Goal: Task Accomplishment & Management: Use online tool/utility

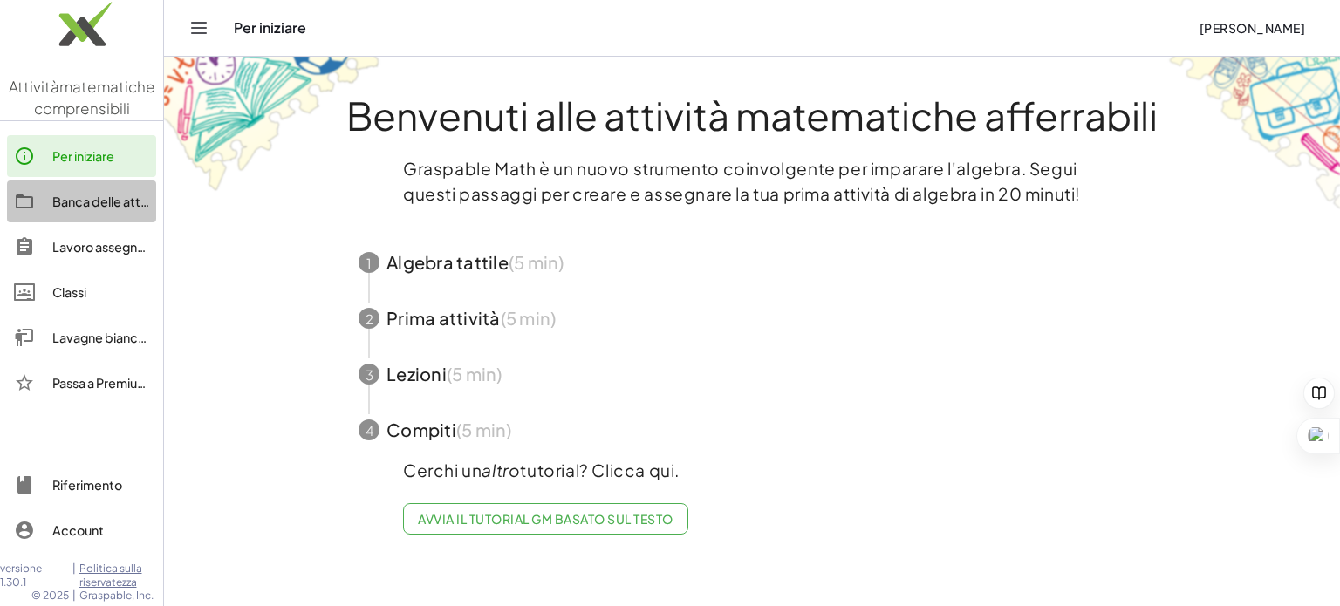
click at [79, 207] on font "Banca delle attività" at bounding box center [108, 202] width 113 height 16
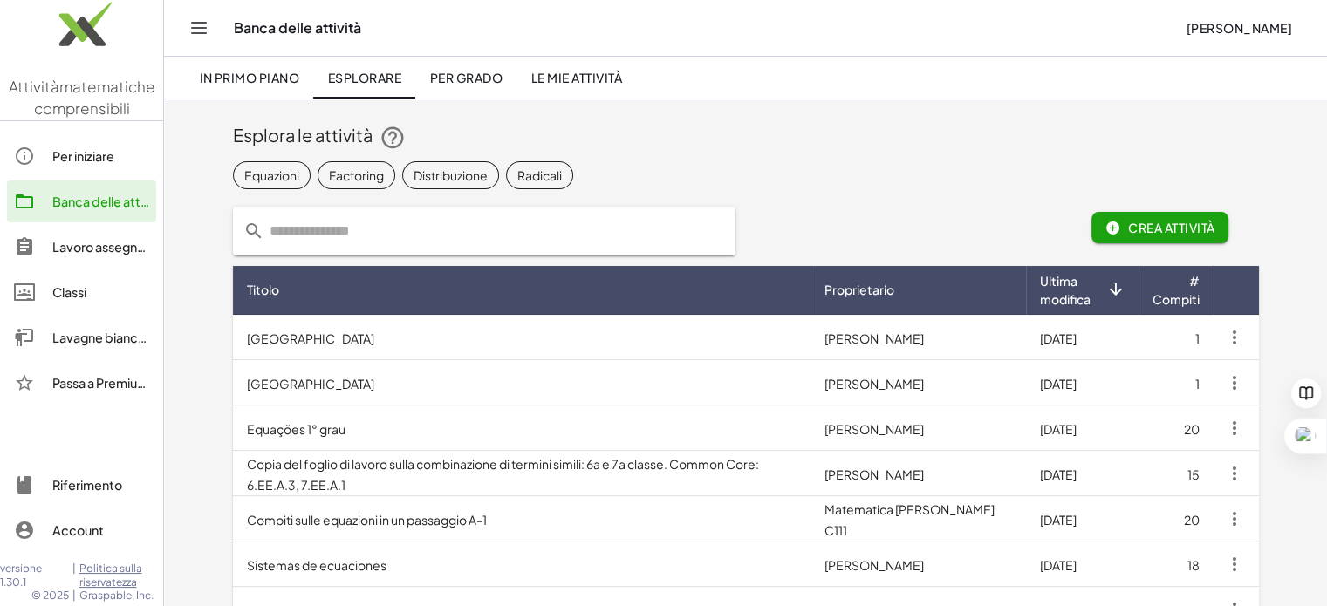
click at [188, 17] on icon "Attiva/disattiva la navigazione" at bounding box center [198, 27] width 21 height 21
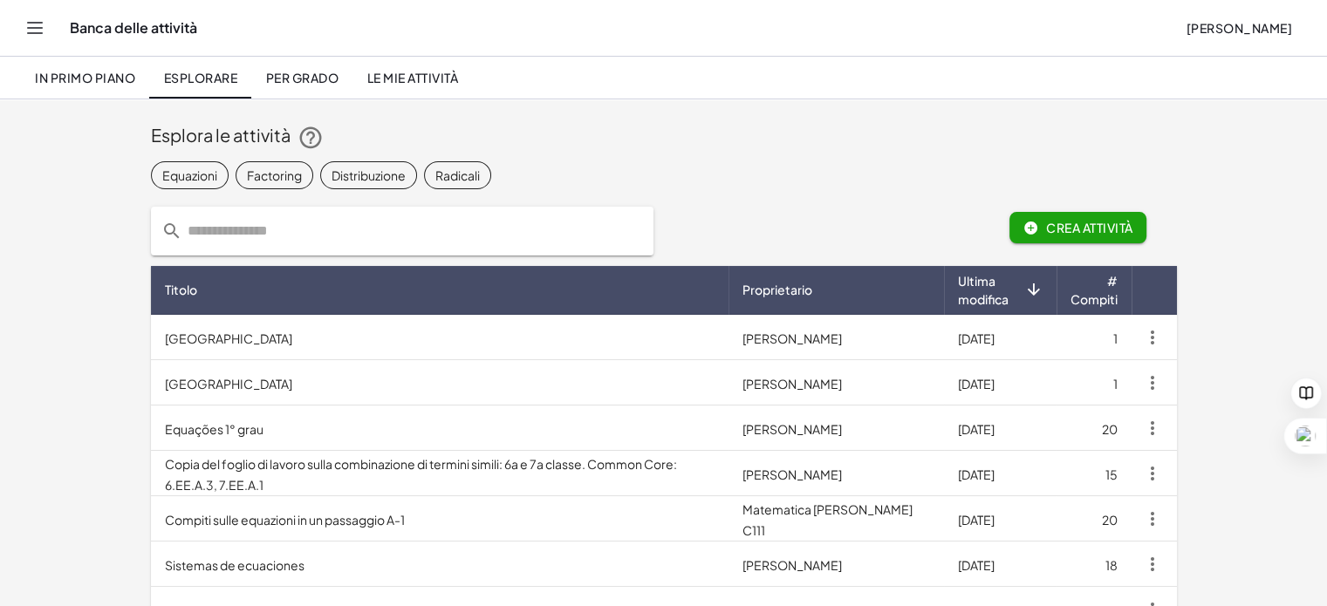
click at [34, 20] on icon "Attiva/disattiva la navigazione" at bounding box center [34, 27] width 21 height 21
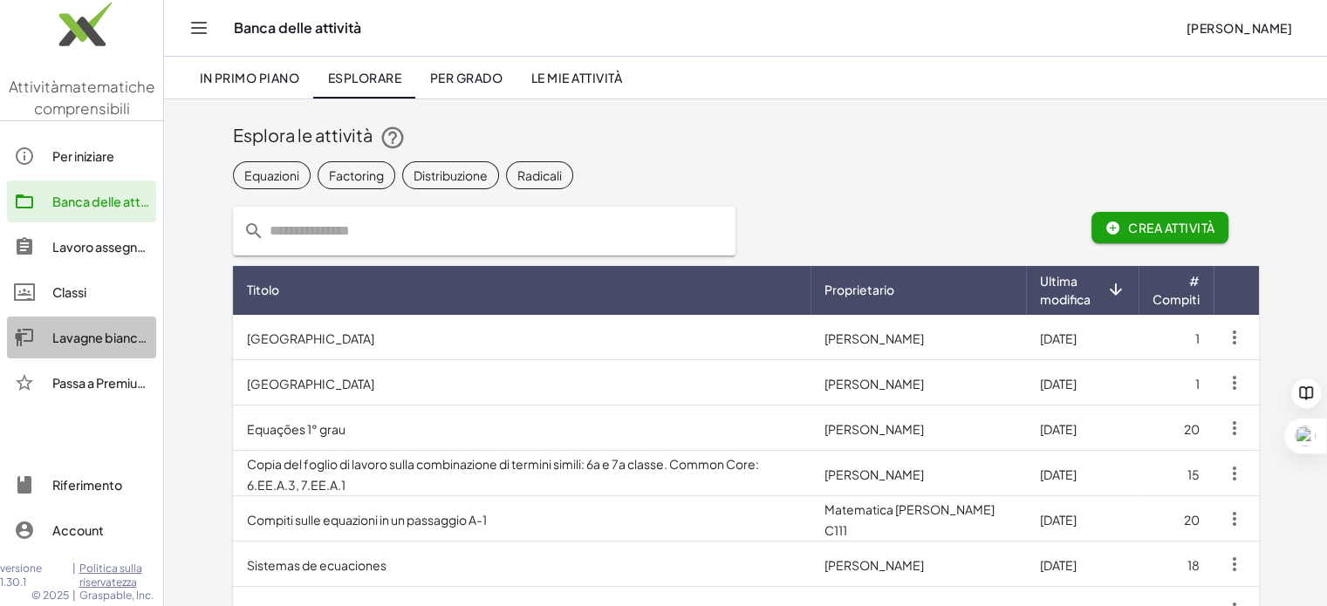
click at [89, 348] on link "Lavagne bianche" at bounding box center [81, 338] width 149 height 42
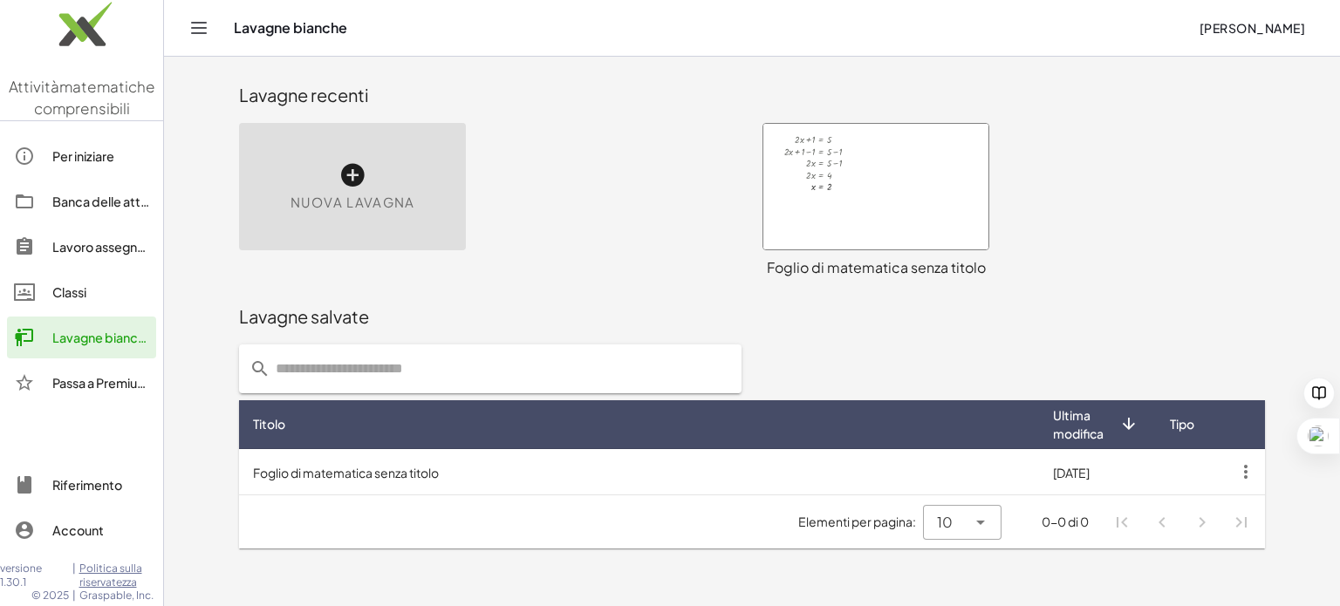
click at [342, 184] on icon at bounding box center [352, 175] width 28 height 28
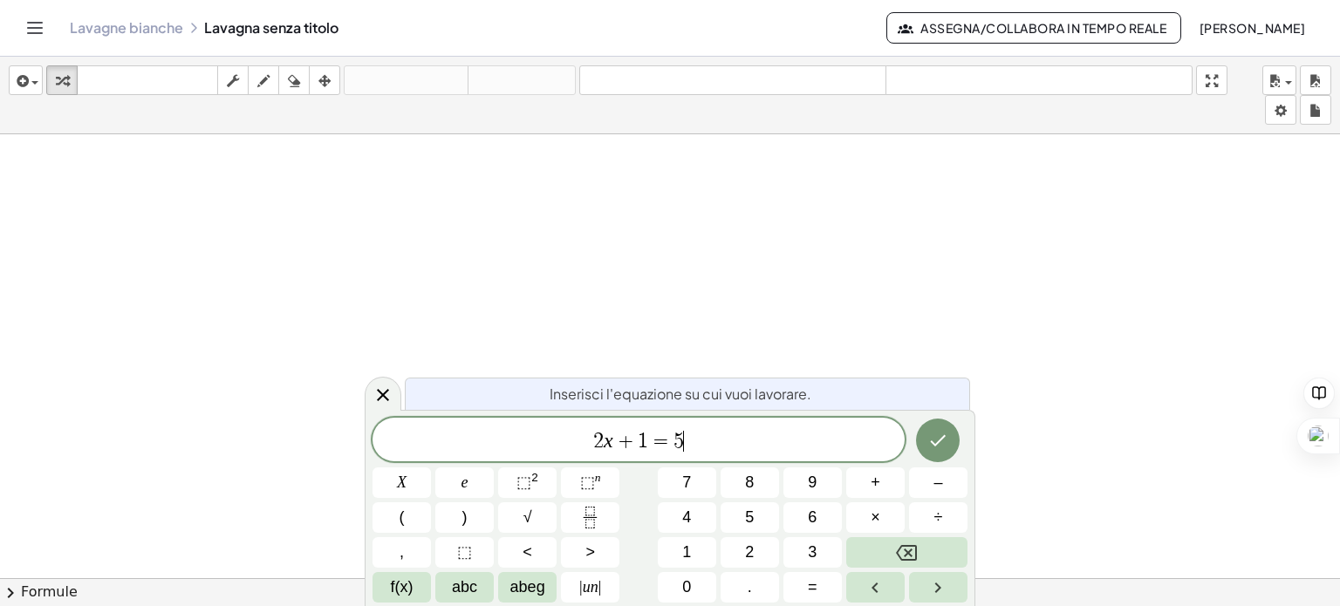
click at [722, 431] on span "2 x + 1 = 5 ​" at bounding box center [638, 441] width 532 height 24
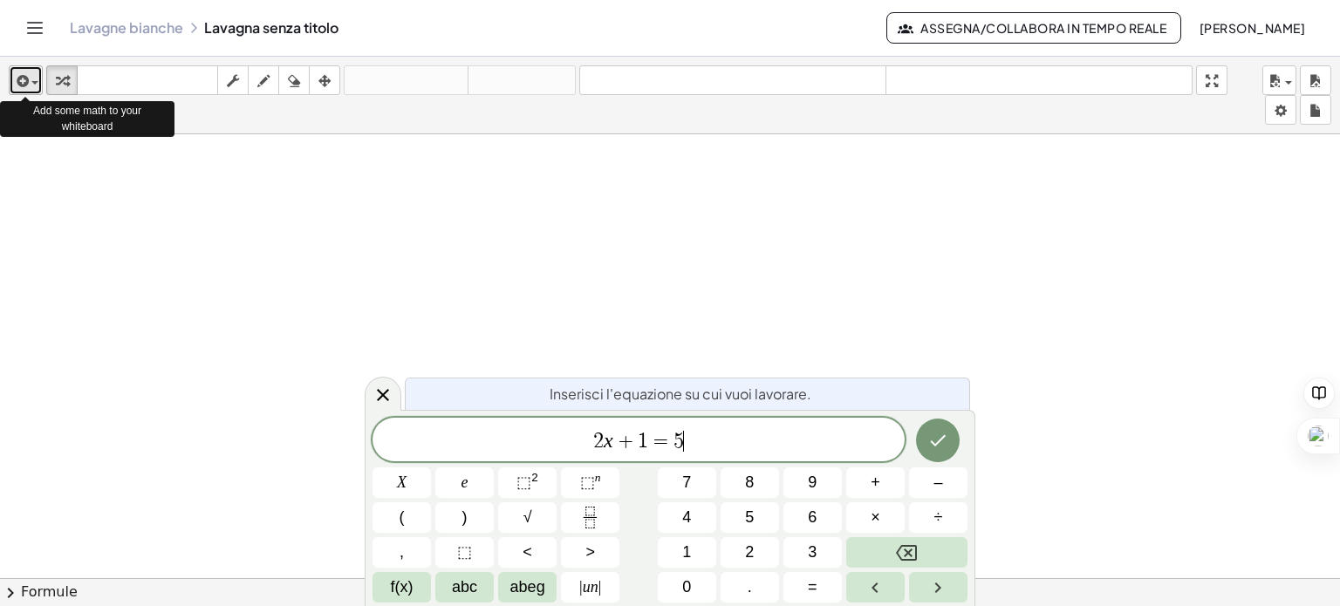
click at [31, 85] on span "button" at bounding box center [34, 82] width 7 height 3
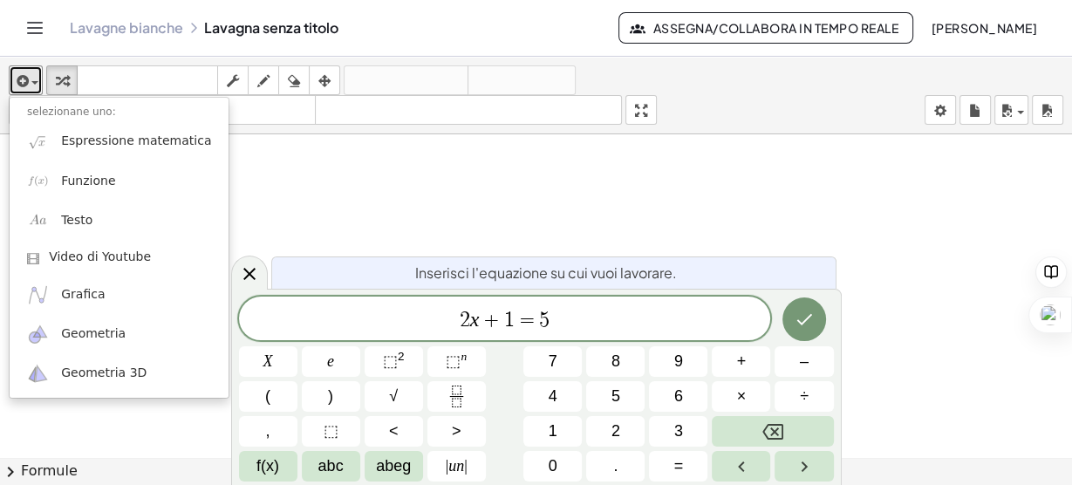
drag, startPoint x: 1334, startPoint y: 2, endPoint x: 747, endPoint y: 158, distance: 607.4
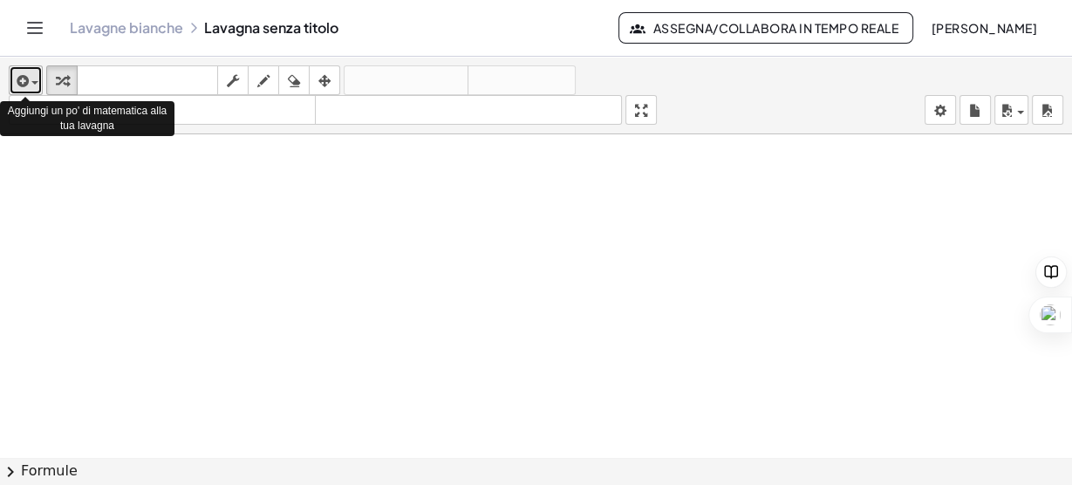
click at [32, 80] on div "button" at bounding box center [25, 80] width 25 height 21
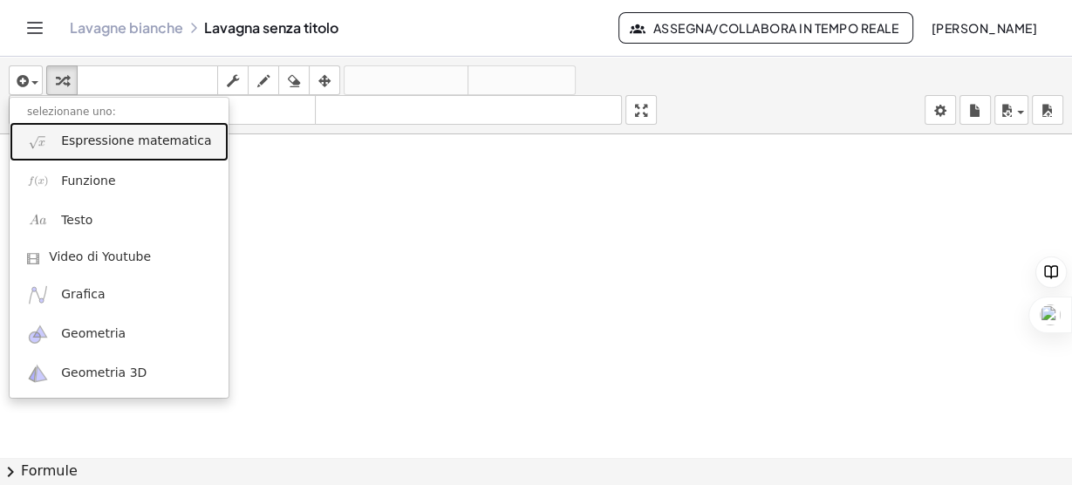
click at [77, 150] on link "Espressione matematica" at bounding box center [119, 141] width 219 height 39
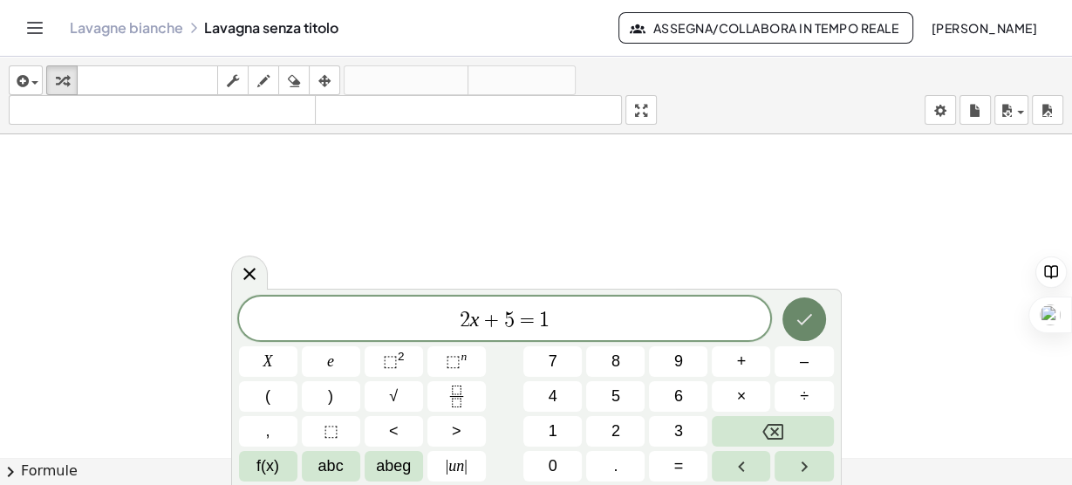
click at [802, 322] on icon "Fatto" at bounding box center [804, 319] width 16 height 11
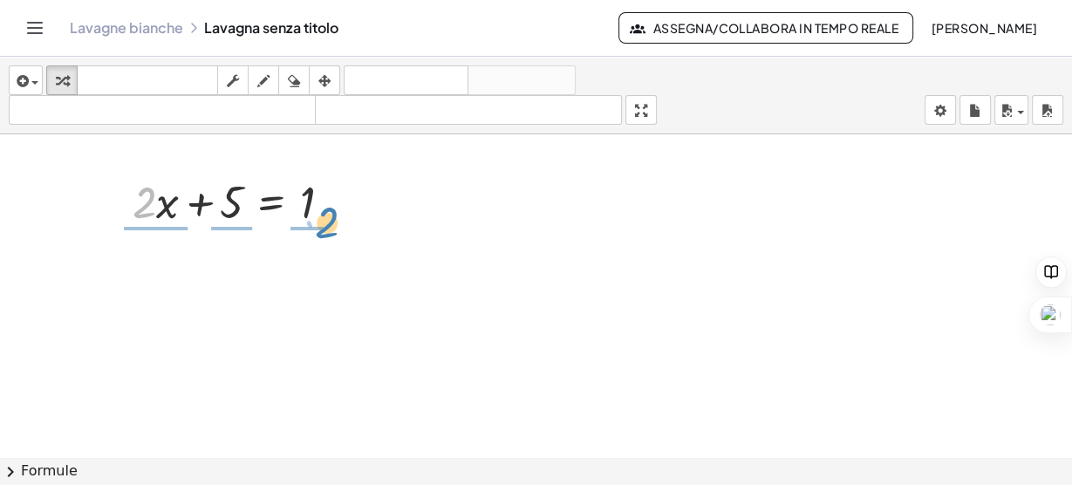
drag, startPoint x: 136, startPoint y: 208, endPoint x: 317, endPoint y: 227, distance: 181.5
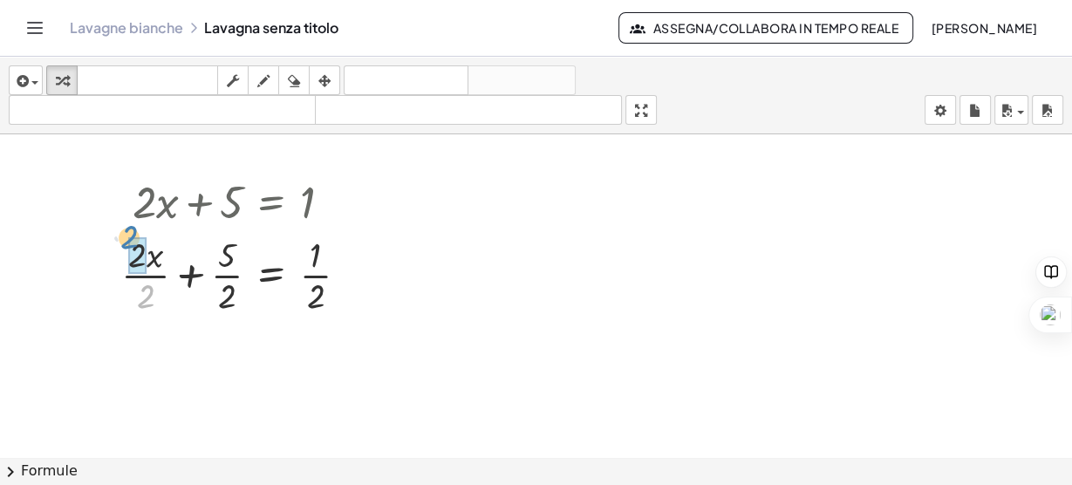
drag, startPoint x: 153, startPoint y: 294, endPoint x: 138, endPoint y: 239, distance: 56.9
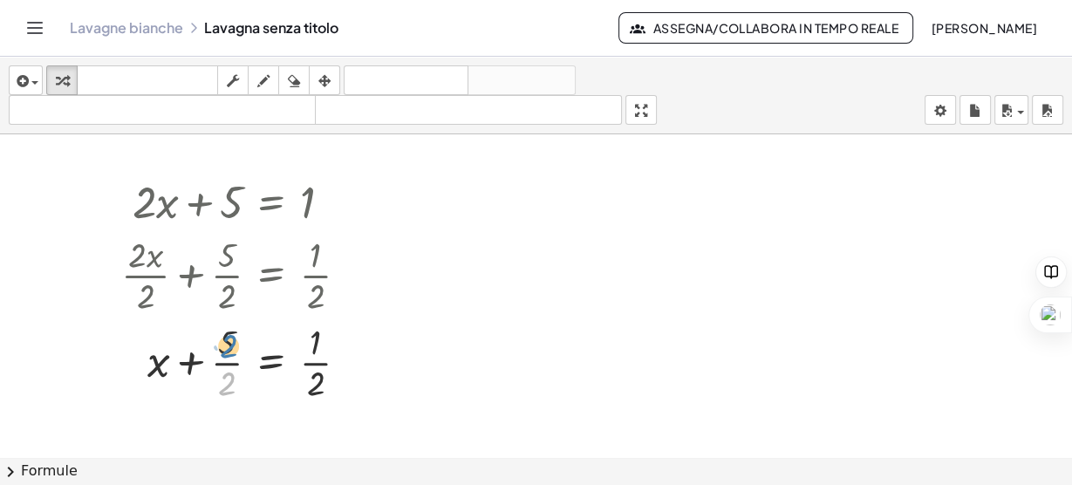
drag, startPoint x: 224, startPoint y: 380, endPoint x: 223, endPoint y: 338, distance: 41.9
click at [223, 338] on div at bounding box center [242, 360] width 258 height 87
drag, startPoint x: 228, startPoint y: 343, endPoint x: 313, endPoint y: 387, distance: 96.4
click at [313, 387] on div at bounding box center [242, 360] width 258 height 87
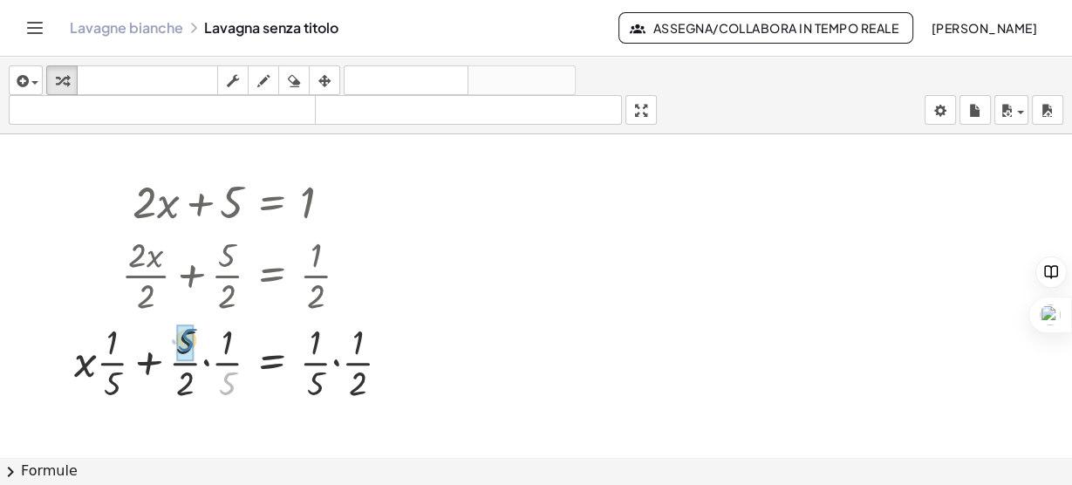
drag, startPoint x: 227, startPoint y: 392, endPoint x: 181, endPoint y: 352, distance: 60.0
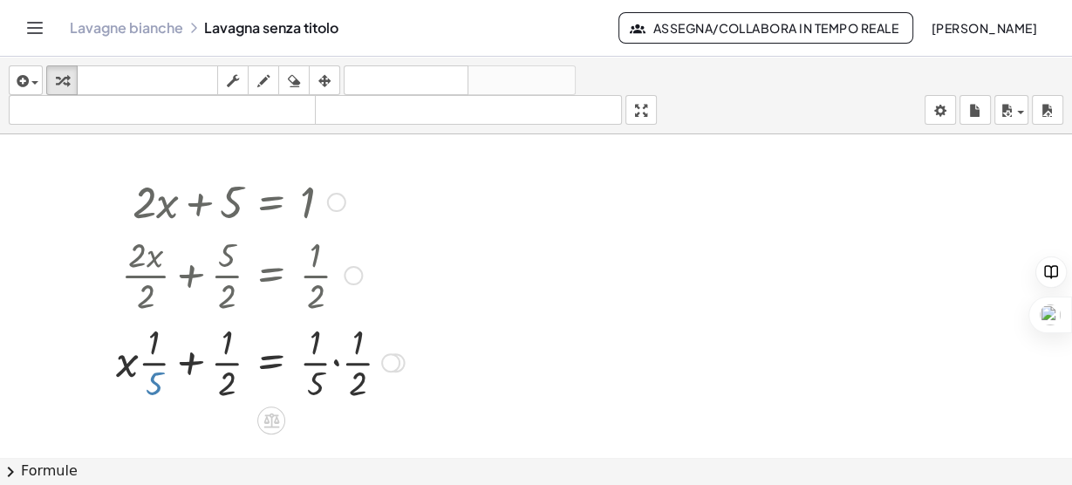
click at [162, 386] on div at bounding box center [260, 360] width 306 height 87
click at [230, 387] on div at bounding box center [260, 360] width 306 height 87
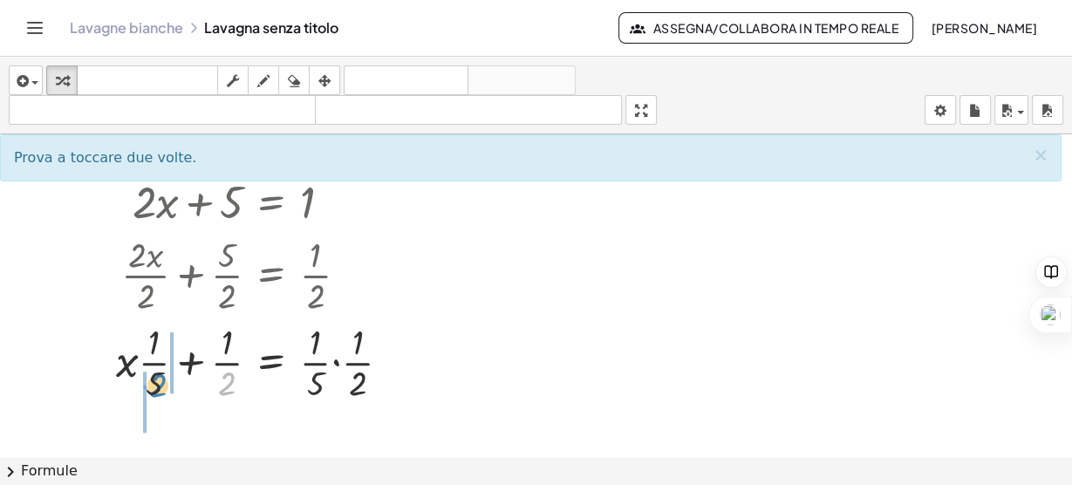
drag, startPoint x: 229, startPoint y: 385, endPoint x: 159, endPoint y: 387, distance: 69.8
click at [159, 387] on div at bounding box center [260, 360] width 306 height 87
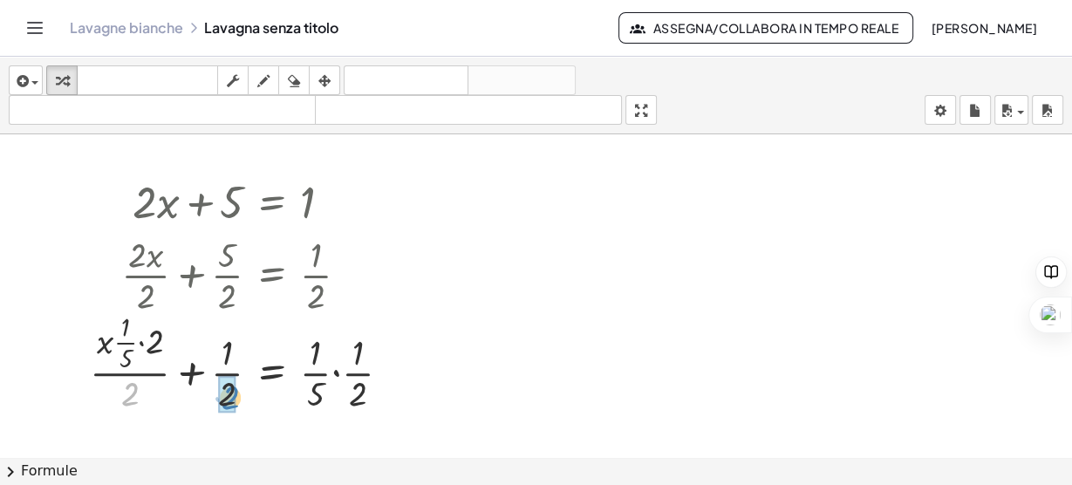
drag, startPoint x: 128, startPoint y: 384, endPoint x: 227, endPoint y: 387, distance: 98.6
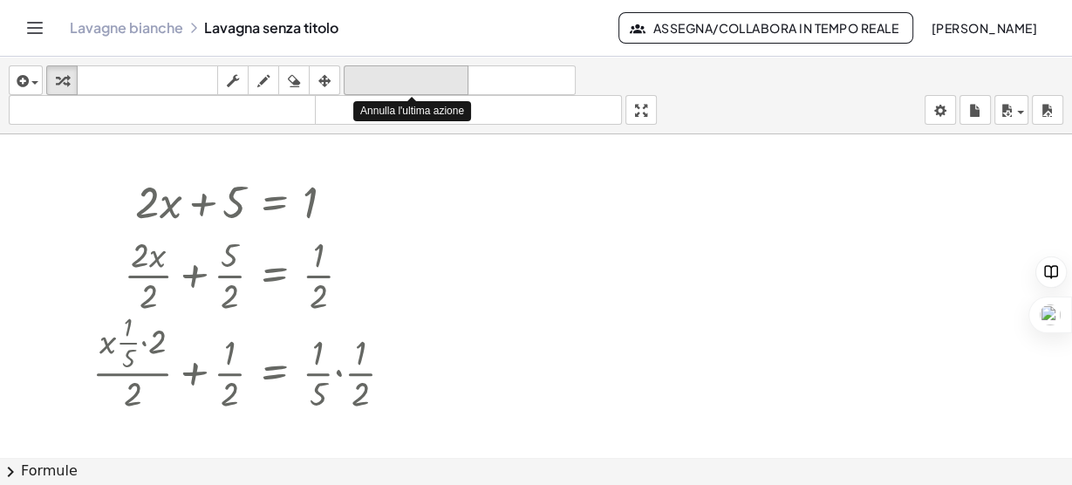
click at [372, 79] on font "disfare" at bounding box center [406, 80] width 116 height 17
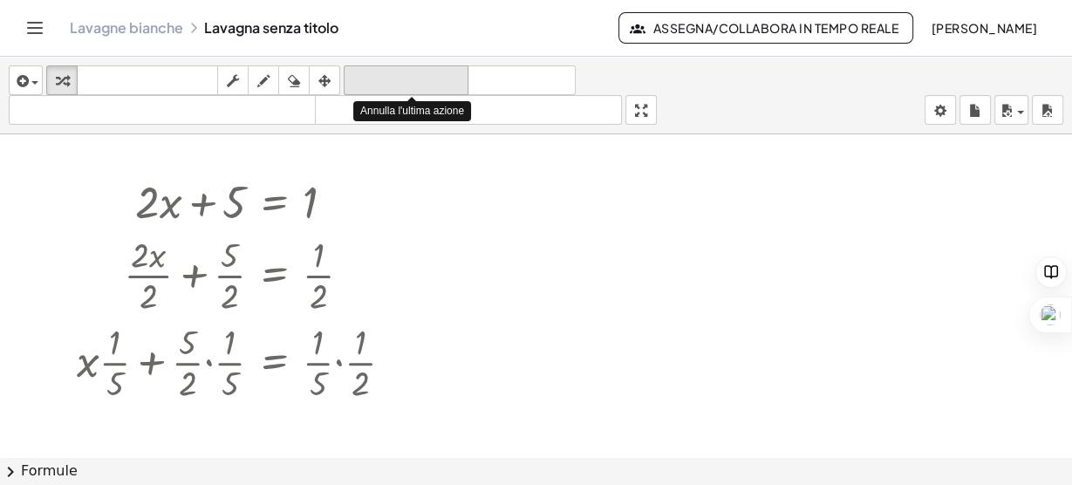
click at [372, 79] on font "disfare" at bounding box center [406, 80] width 116 height 17
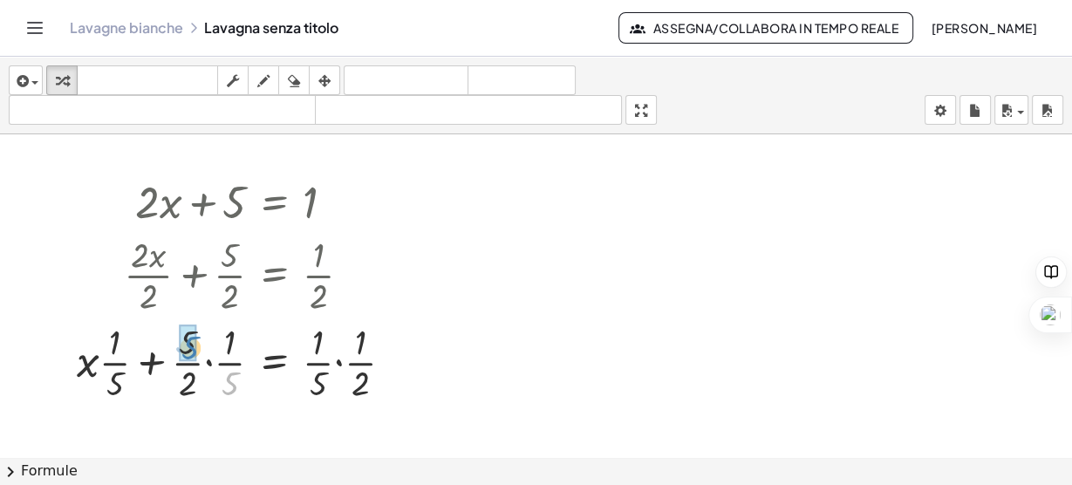
drag, startPoint x: 215, startPoint y: 381, endPoint x: 172, endPoint y: 342, distance: 58.0
click at [172, 342] on div at bounding box center [242, 360] width 348 height 87
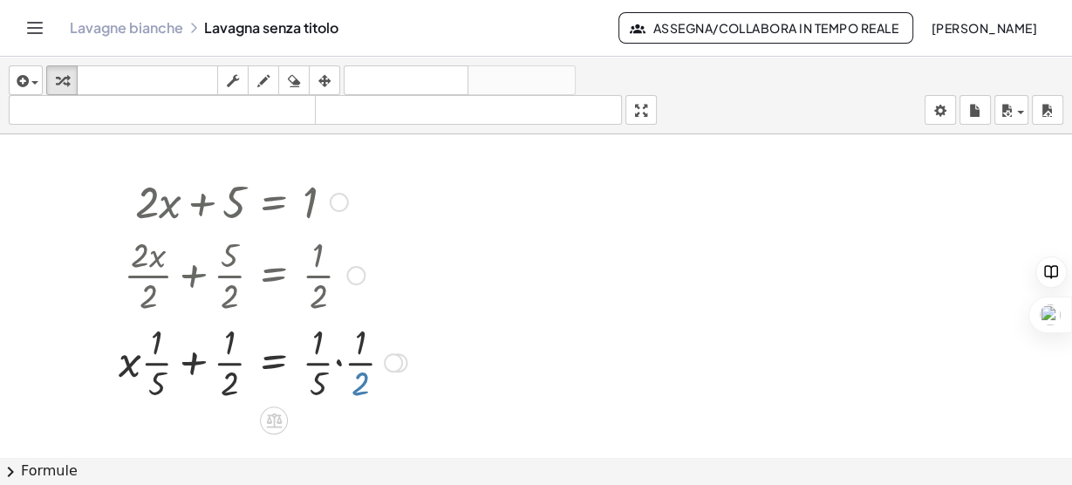
click at [364, 388] on div at bounding box center [263, 360] width 306 height 87
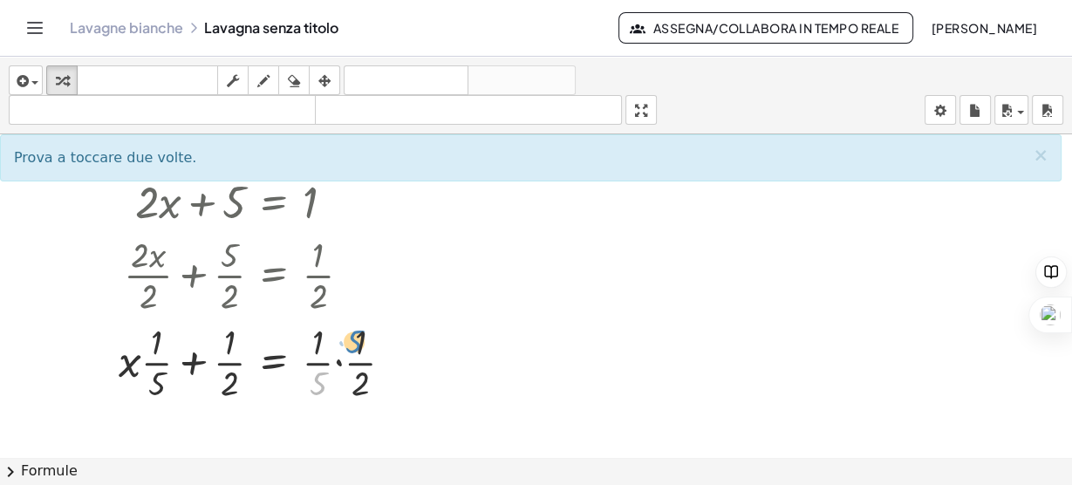
drag, startPoint x: 327, startPoint y: 378, endPoint x: 369, endPoint y: 340, distance: 56.2
click at [369, 340] on div at bounding box center [263, 360] width 306 height 87
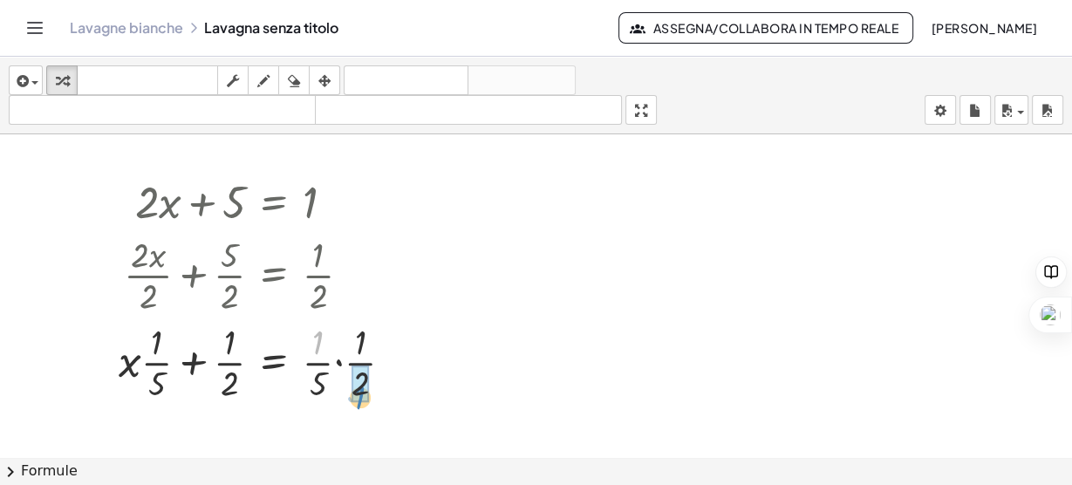
drag, startPoint x: 321, startPoint y: 340, endPoint x: 363, endPoint y: 394, distance: 68.4
drag, startPoint x: 363, startPoint y: 394, endPoint x: 321, endPoint y: 354, distance: 58.0
click at [321, 354] on div at bounding box center [263, 360] width 306 height 87
drag, startPoint x: 335, startPoint y: 376, endPoint x: 367, endPoint y: 347, distance: 43.2
click at [367, 347] on div at bounding box center [263, 360] width 306 height 87
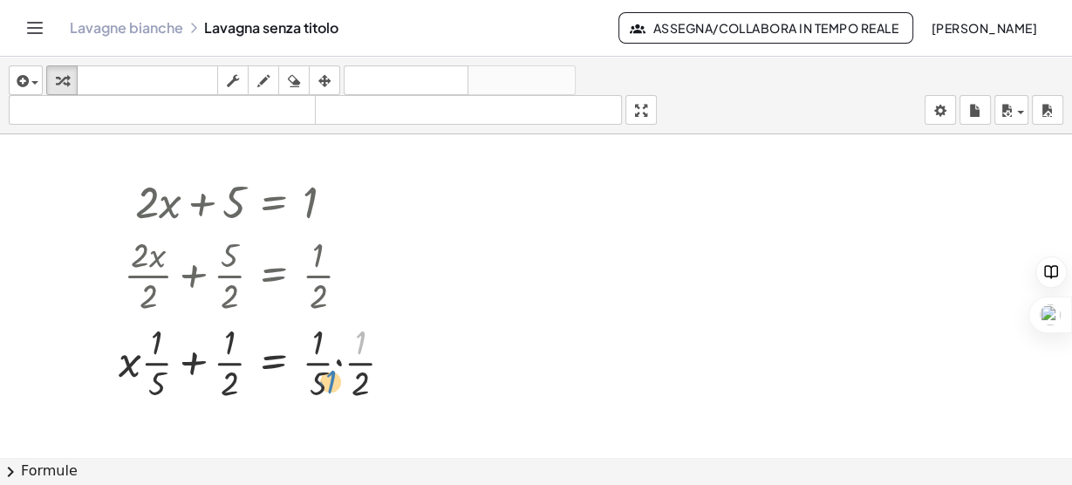
drag, startPoint x: 359, startPoint y: 348, endPoint x: 330, endPoint y: 387, distance: 49.2
click at [330, 387] on div at bounding box center [263, 360] width 306 height 87
drag, startPoint x: 356, startPoint y: 356, endPoint x: 225, endPoint y: 364, distance: 131.1
click at [225, 364] on div at bounding box center [263, 360] width 306 height 87
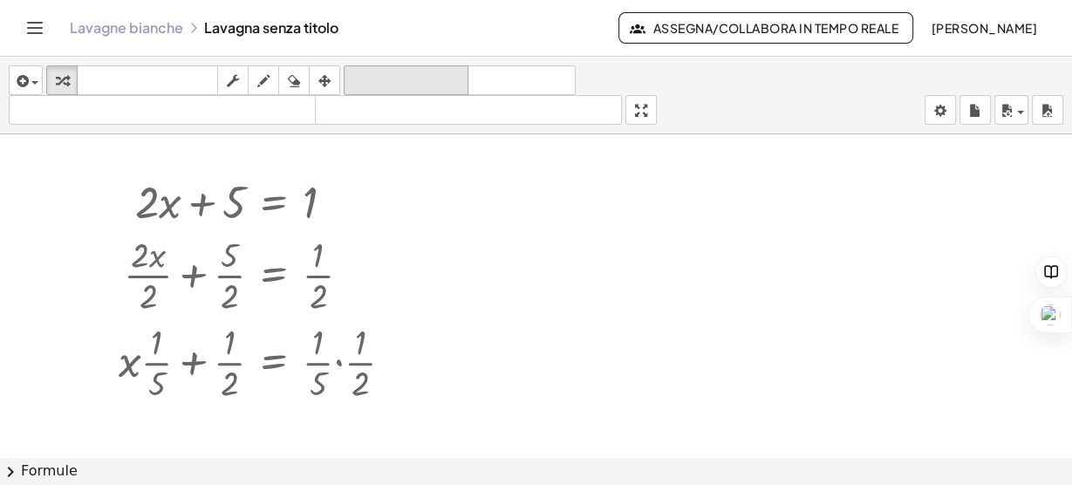
click at [423, 84] on font "disfare" at bounding box center [406, 80] width 116 height 17
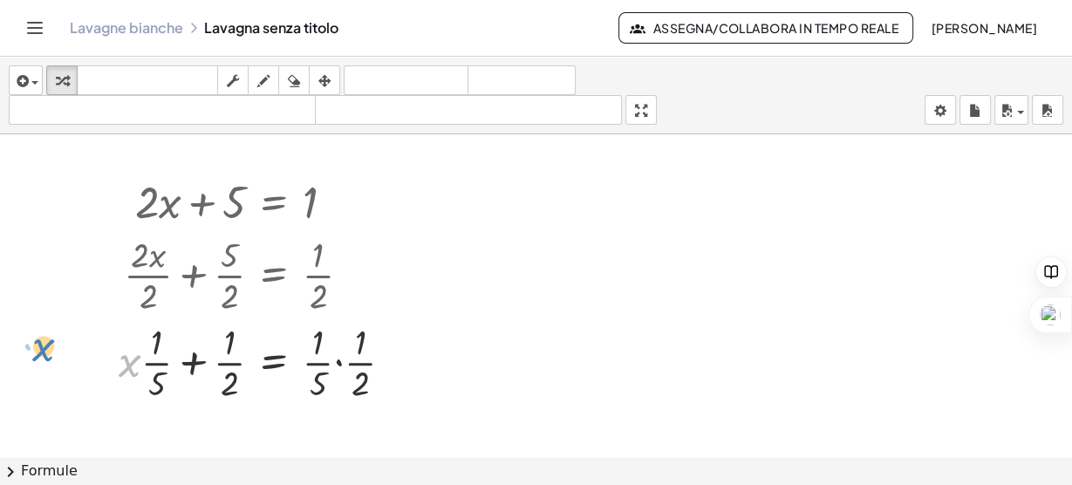
drag, startPoint x: 131, startPoint y: 374, endPoint x: 70, endPoint y: 380, distance: 61.4
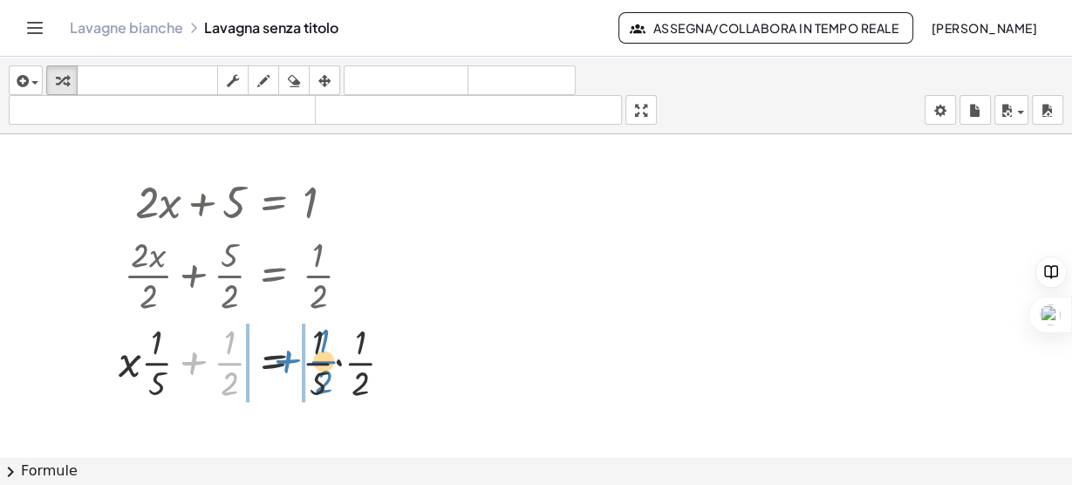
drag, startPoint x: 208, startPoint y: 364, endPoint x: 302, endPoint y: 365, distance: 94.2
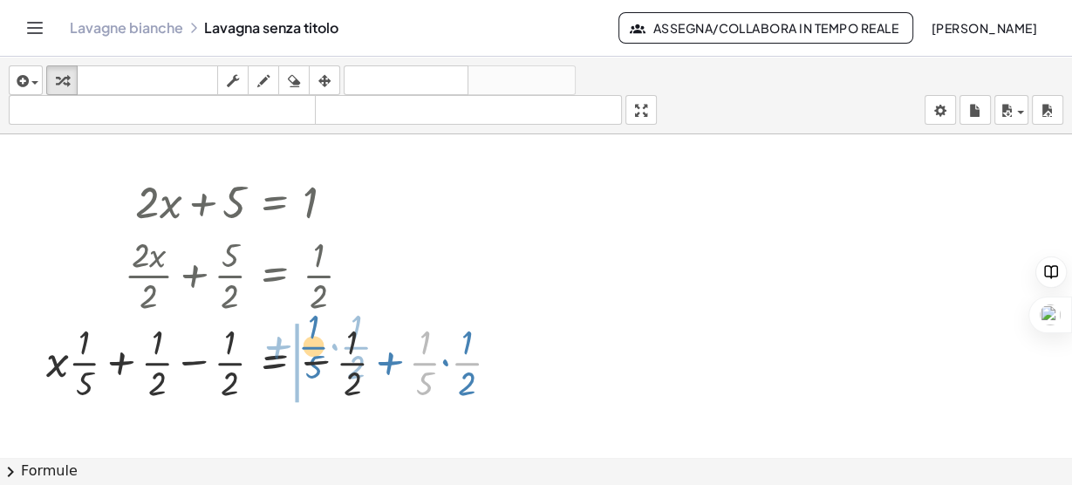
drag, startPoint x: 413, startPoint y: 355, endPoint x: 304, endPoint y: 344, distance: 109.6
click at [304, 344] on div at bounding box center [280, 360] width 485 height 87
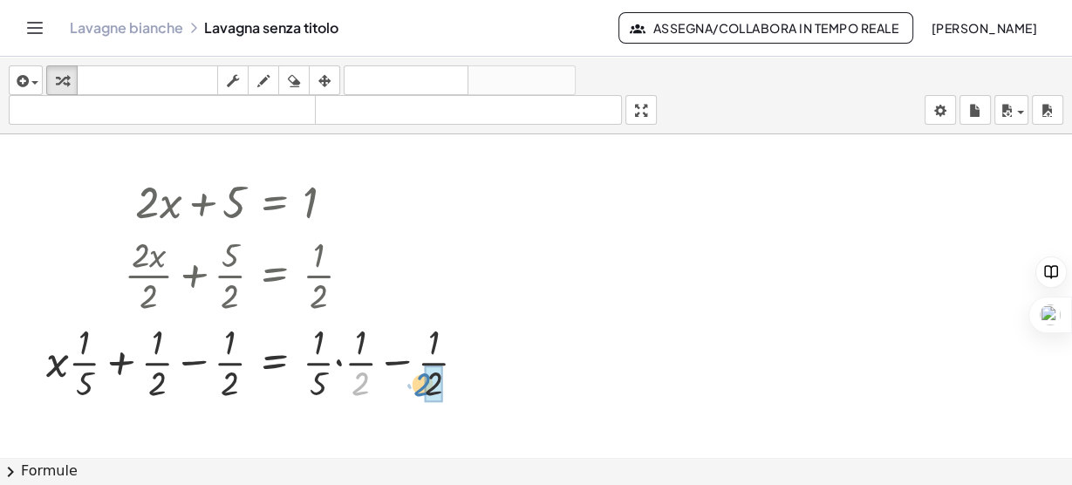
drag, startPoint x: 365, startPoint y: 379, endPoint x: 431, endPoint y: 379, distance: 65.4
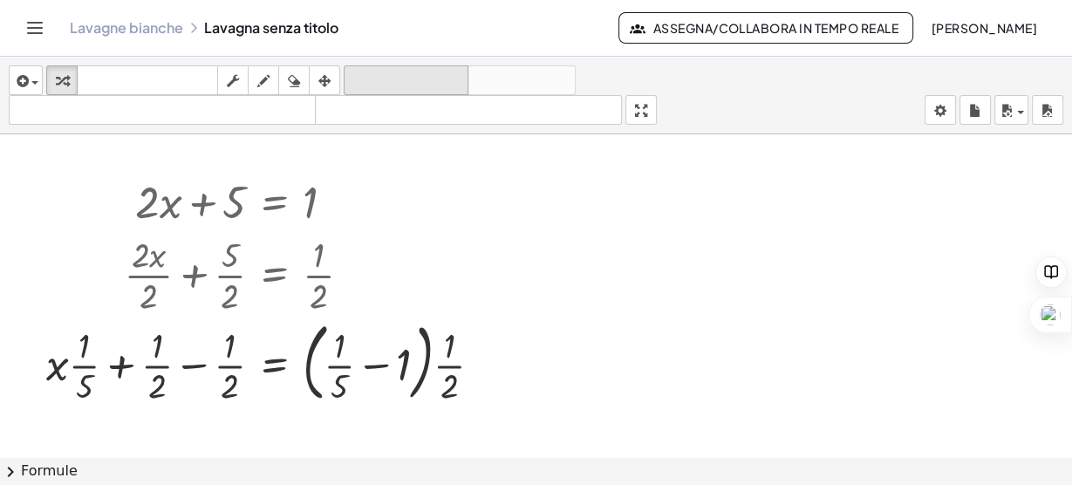
click at [392, 85] on font "disfare" at bounding box center [406, 80] width 116 height 17
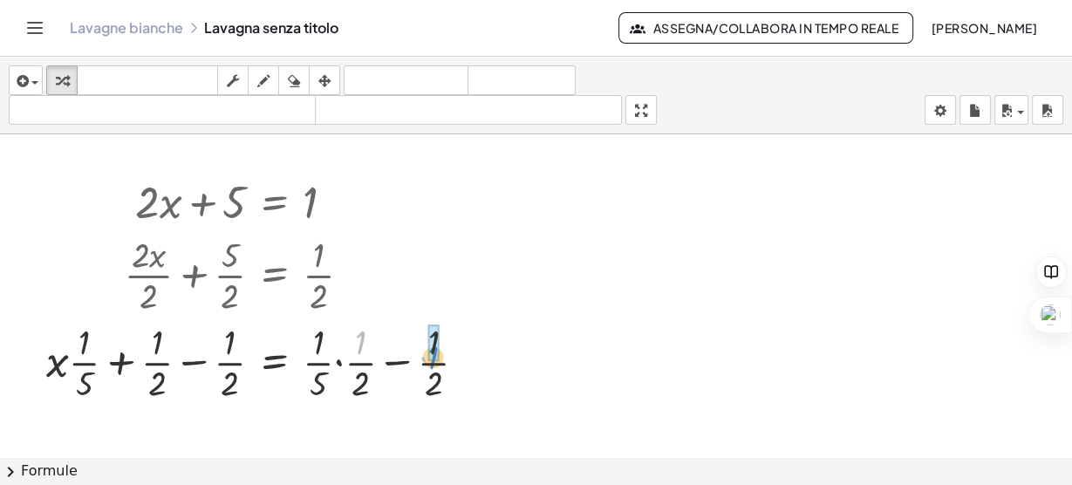
drag, startPoint x: 362, startPoint y: 341, endPoint x: 432, endPoint y: 352, distance: 70.7
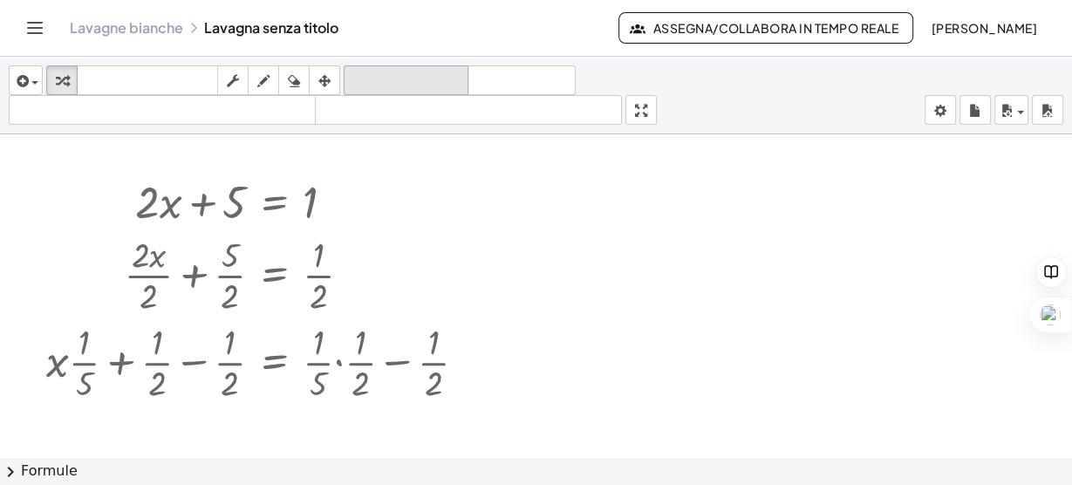
click at [384, 77] on font "disfare" at bounding box center [406, 80] width 116 height 17
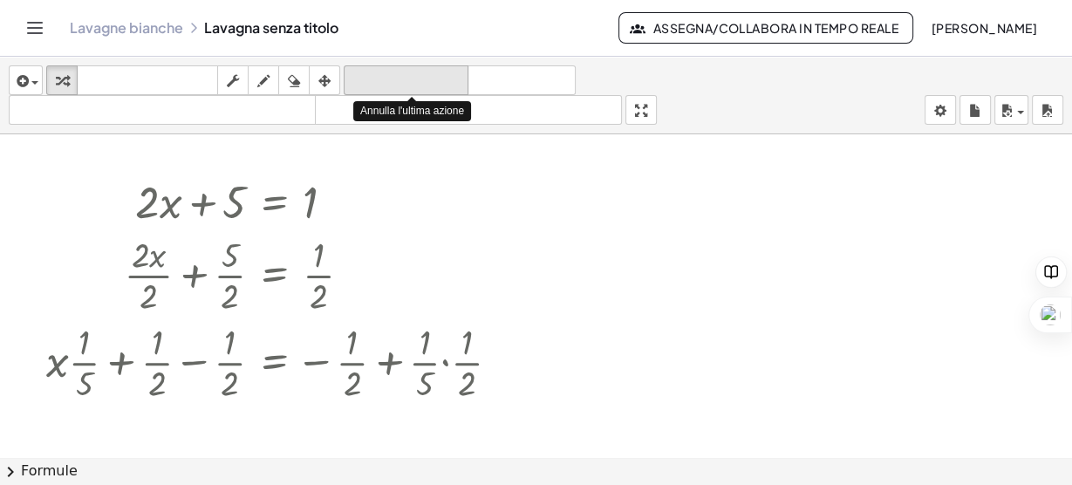
click at [392, 81] on font "disfare" at bounding box center [406, 80] width 116 height 17
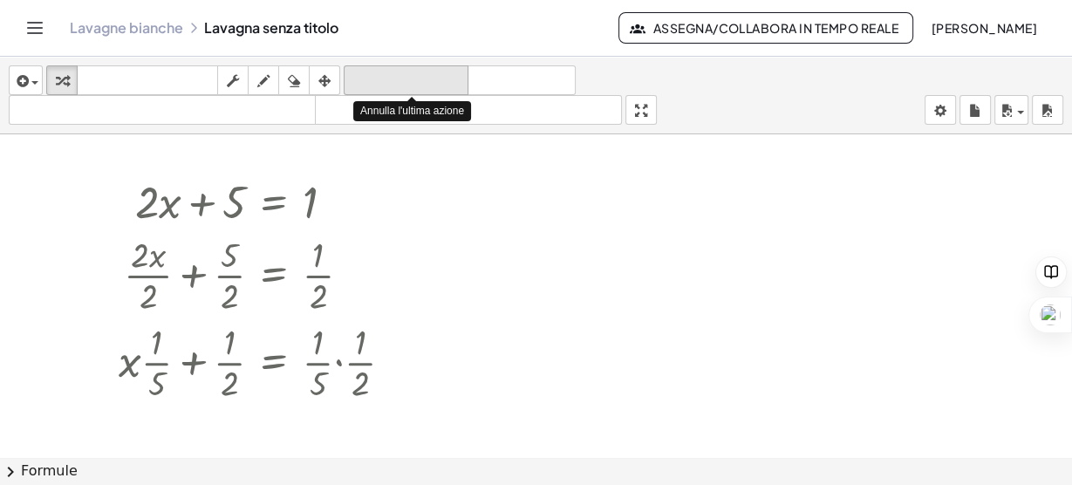
click at [392, 81] on font "disfare" at bounding box center [406, 80] width 116 height 17
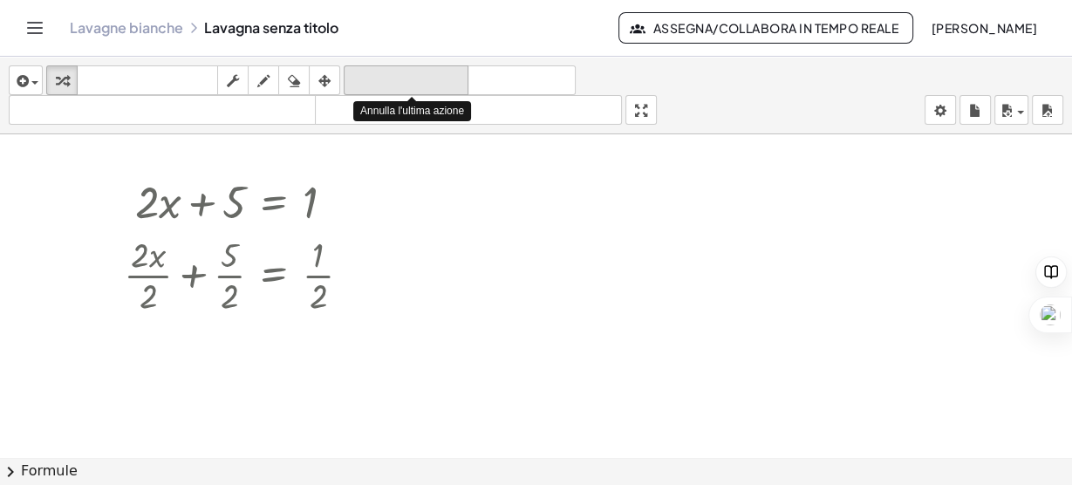
click at [392, 81] on font "disfare" at bounding box center [406, 80] width 116 height 17
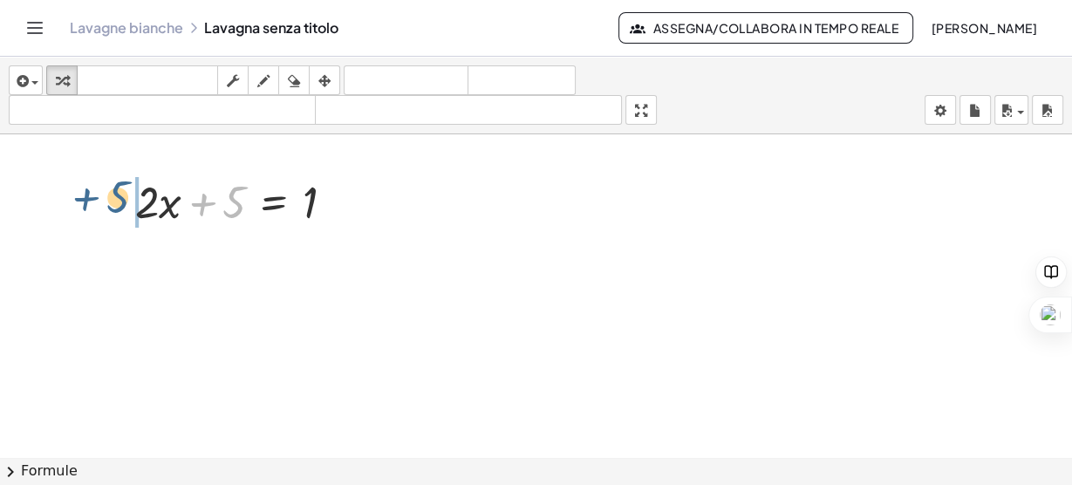
drag, startPoint x: 230, startPoint y: 201, endPoint x: 120, endPoint y: 205, distance: 109.9
click at [120, 205] on div "+ 5 + · 2 · x + 5 = 1" at bounding box center [235, 201] width 252 height 68
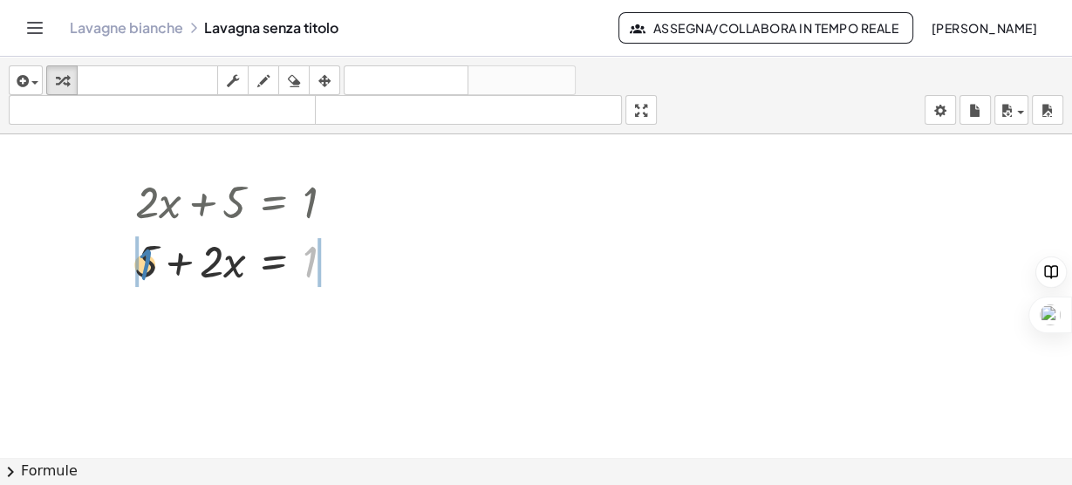
drag, startPoint x: 310, startPoint y: 261, endPoint x: 143, endPoint y: 268, distance: 167.6
click at [143, 268] on div at bounding box center [241, 259] width 230 height 59
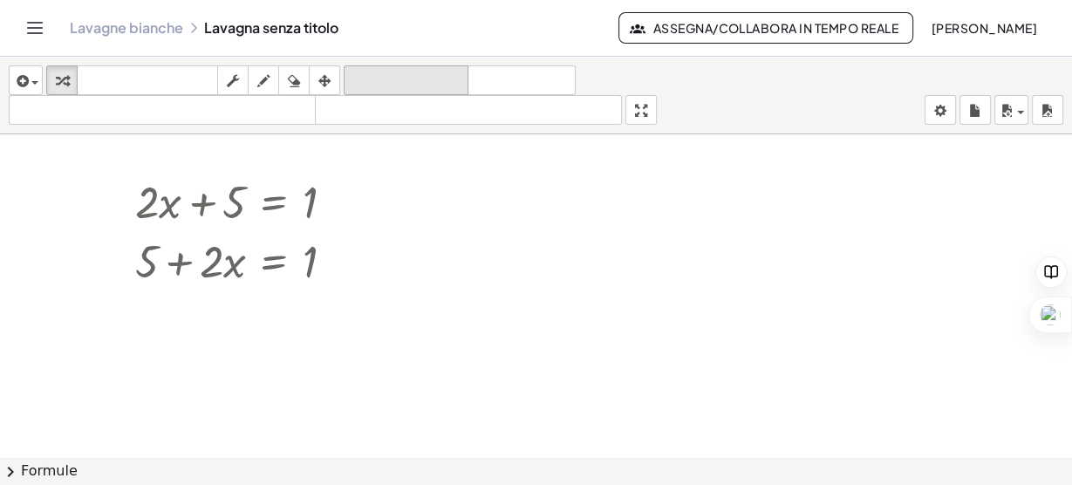
click at [393, 71] on icon "disfare" at bounding box center [406, 81] width 116 height 21
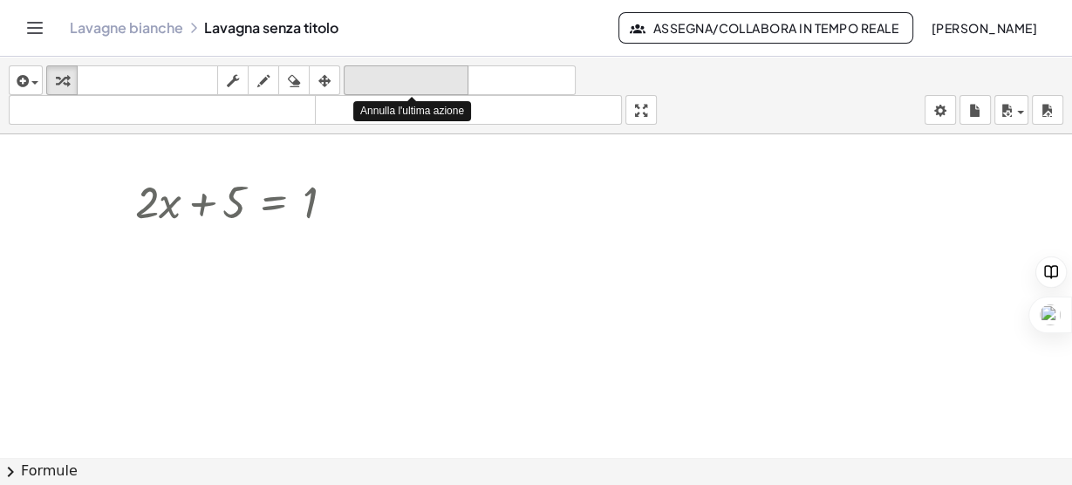
click at [393, 71] on icon "disfare" at bounding box center [406, 81] width 116 height 21
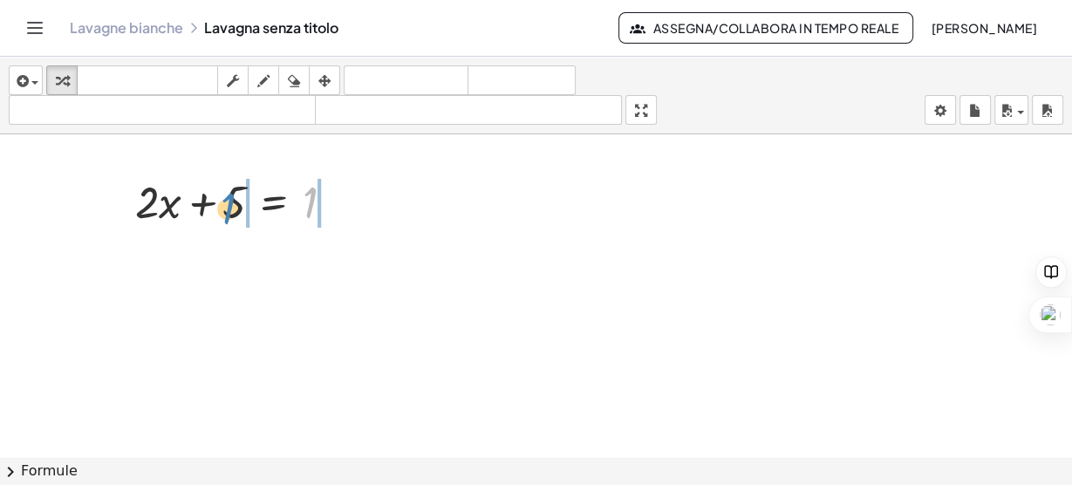
drag, startPoint x: 311, startPoint y: 208, endPoint x: 230, endPoint y: 215, distance: 81.4
click at [230, 215] on div at bounding box center [241, 200] width 230 height 59
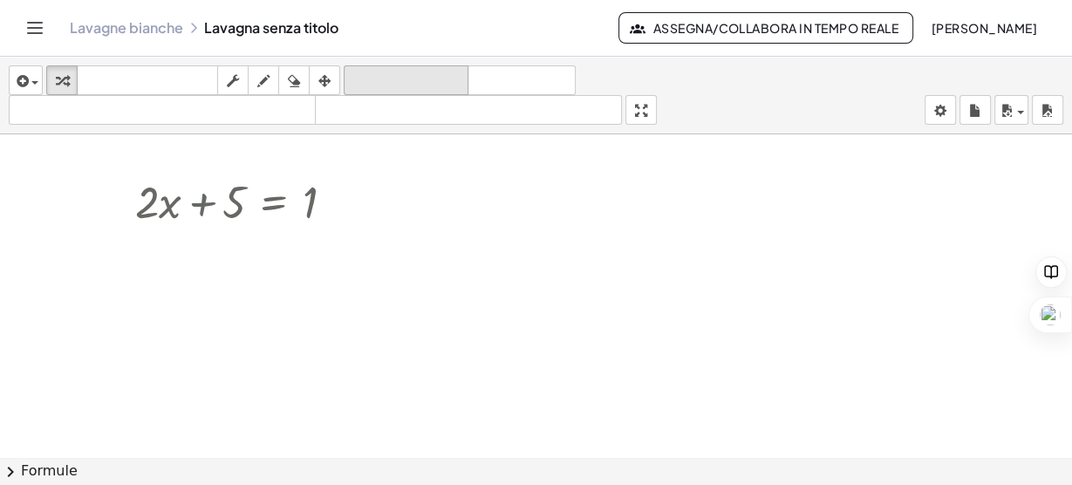
click at [393, 76] on font "disfare" at bounding box center [406, 80] width 116 height 17
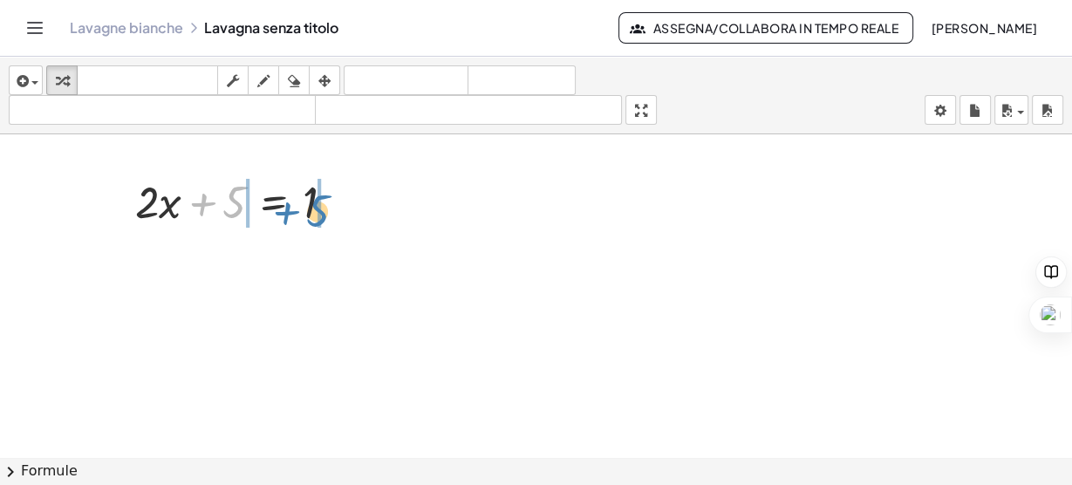
drag, startPoint x: 234, startPoint y: 199, endPoint x: 319, endPoint y: 209, distance: 86.1
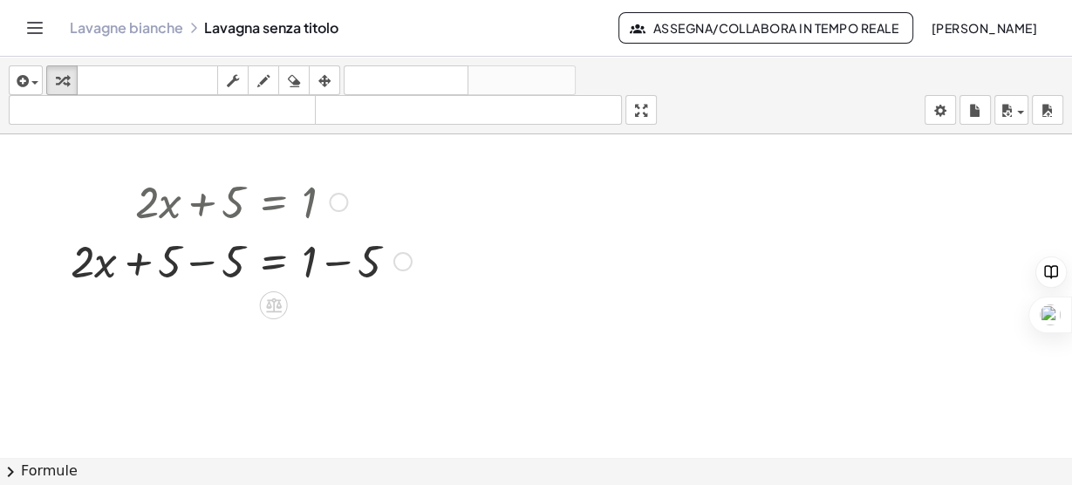
click at [208, 267] on div at bounding box center [241, 259] width 358 height 59
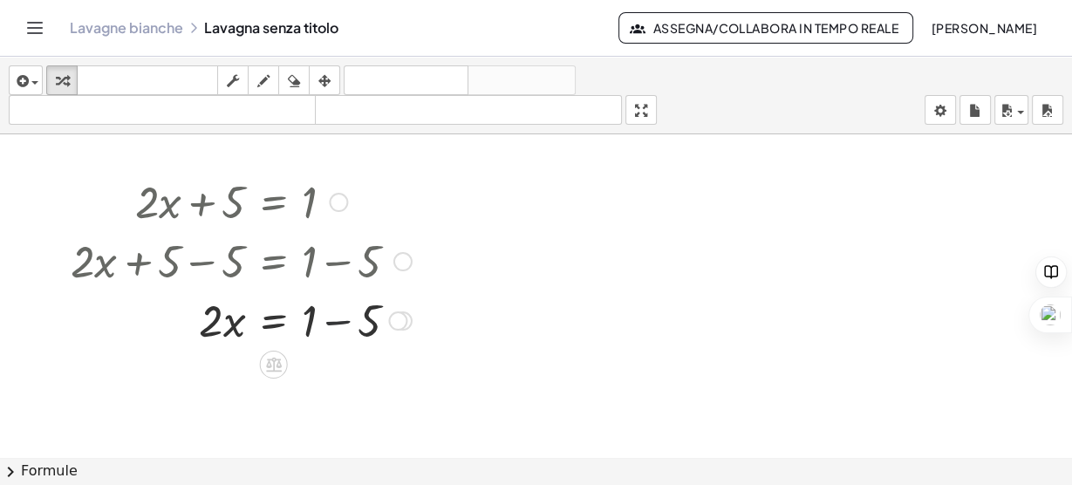
click at [339, 320] on div at bounding box center [241, 319] width 358 height 59
drag, startPoint x: 238, startPoint y: 387, endPoint x: 239, endPoint y: 378, distance: 9.6
click at [239, 378] on div at bounding box center [241, 378] width 358 height 59
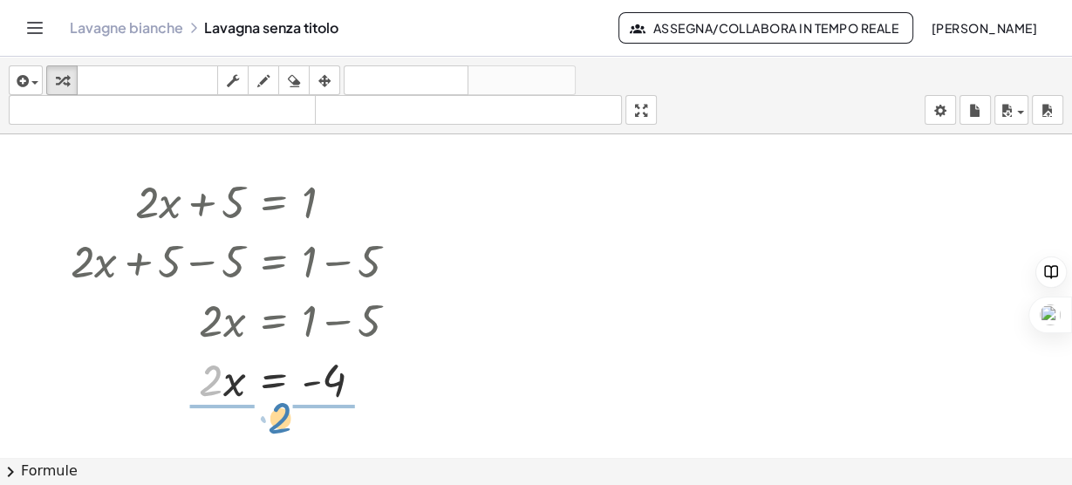
drag, startPoint x: 208, startPoint y: 373, endPoint x: 281, endPoint y: 412, distance: 81.9
click at [223, 377] on div at bounding box center [241, 378] width 358 height 87
click at [331, 377] on div at bounding box center [241, 378] width 358 height 87
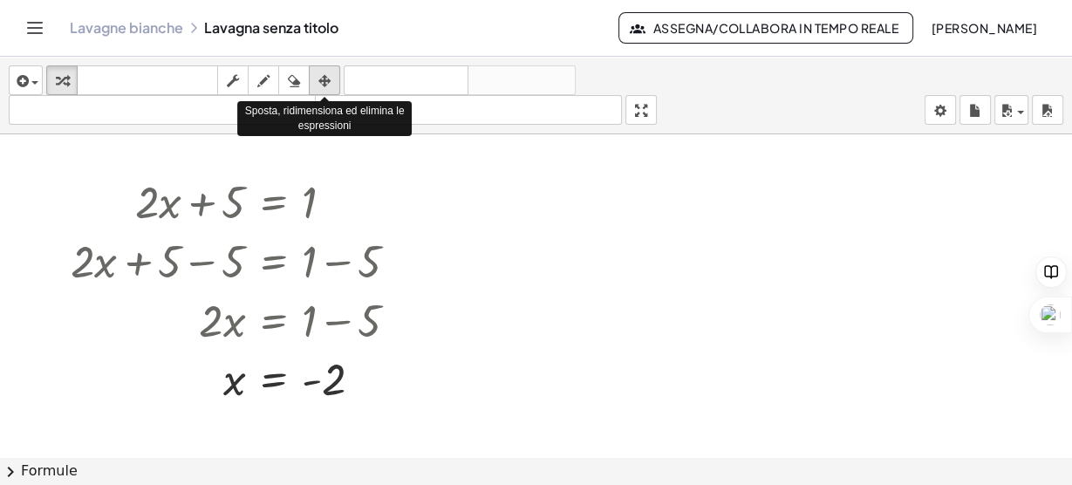
click at [313, 79] on div "button" at bounding box center [324, 80] width 23 height 21
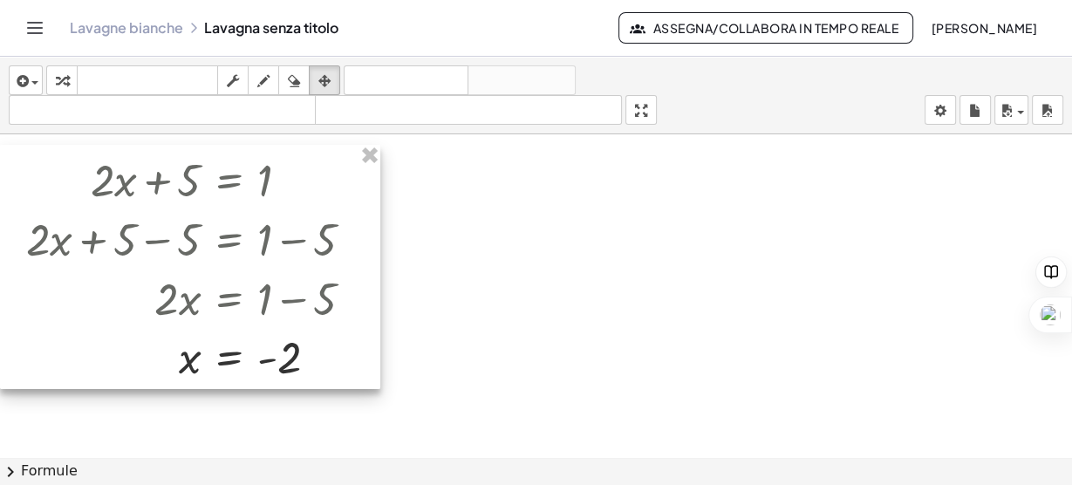
drag, startPoint x: 290, startPoint y: 217, endPoint x: 234, endPoint y: 194, distance: 61.1
click at [234, 194] on div at bounding box center [190, 267] width 380 height 245
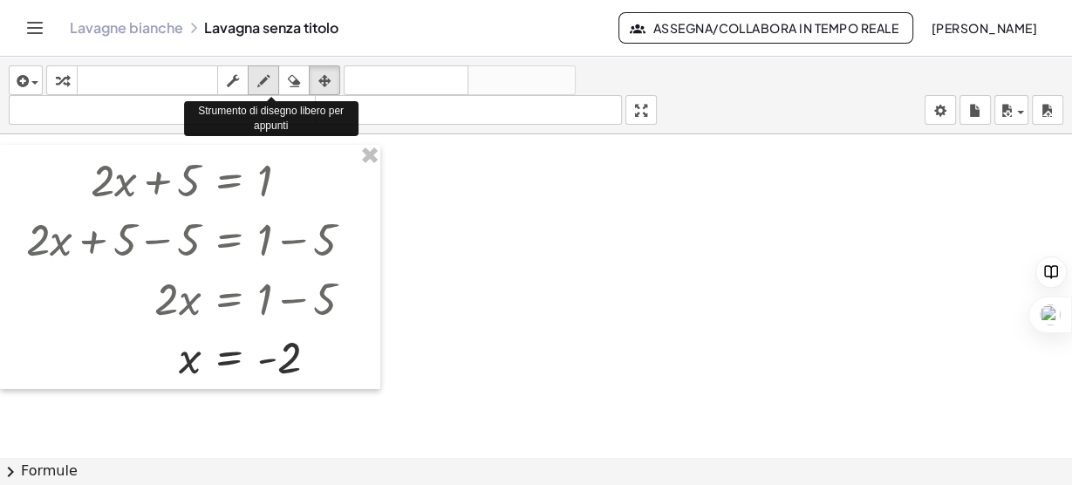
click at [260, 75] on icon "button" at bounding box center [263, 81] width 12 height 21
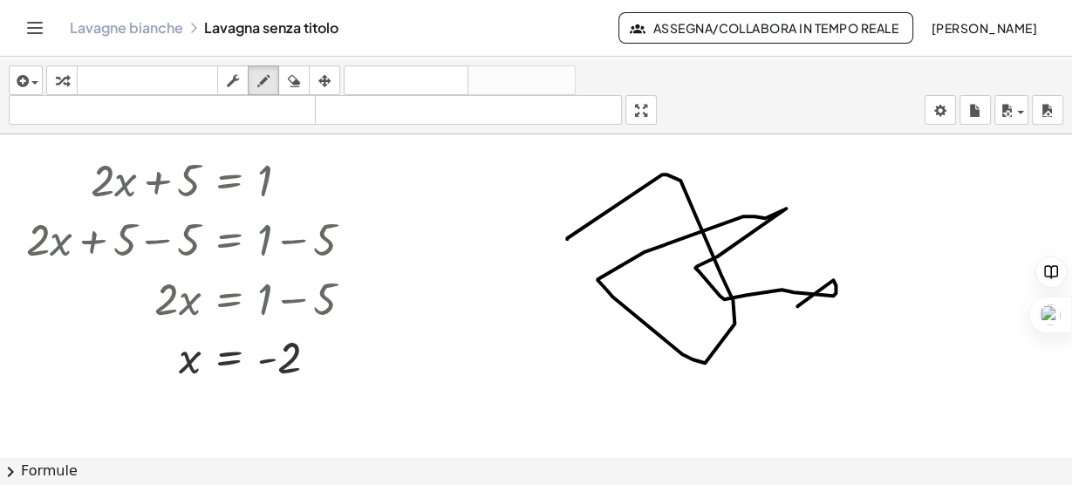
drag, startPoint x: 567, startPoint y: 237, endPoint x: 796, endPoint y: 305, distance: 239.3
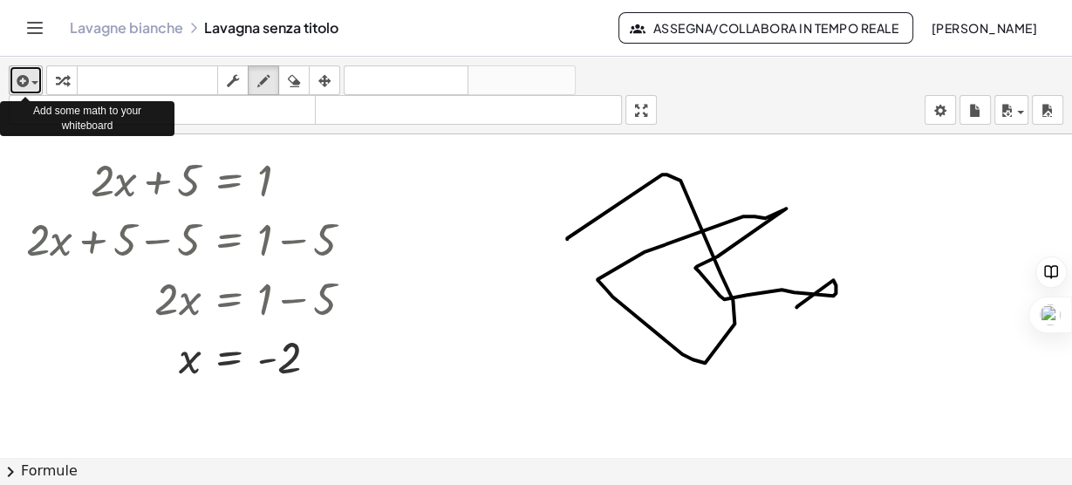
click at [26, 82] on icon "button" at bounding box center [21, 81] width 16 height 21
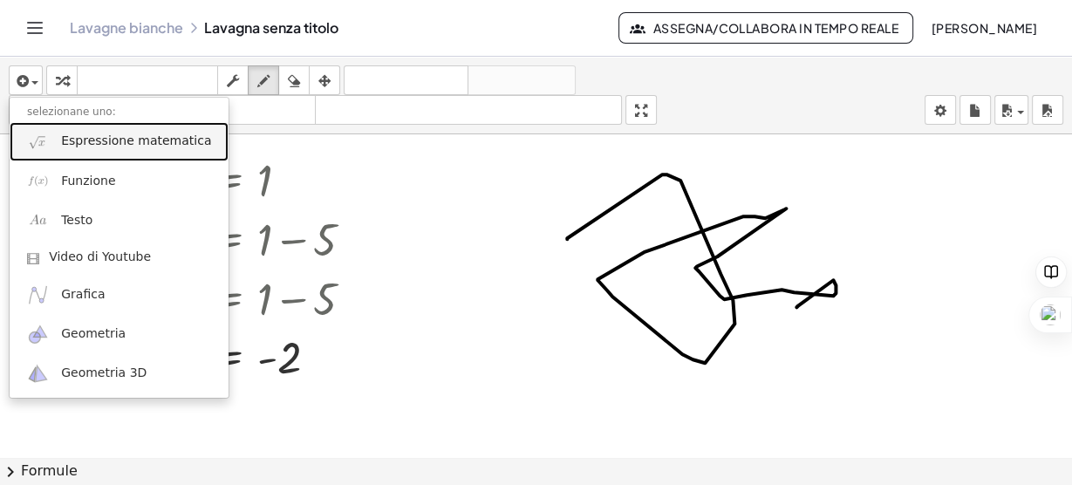
click at [82, 139] on font "Espressione matematica" at bounding box center [136, 140] width 150 height 14
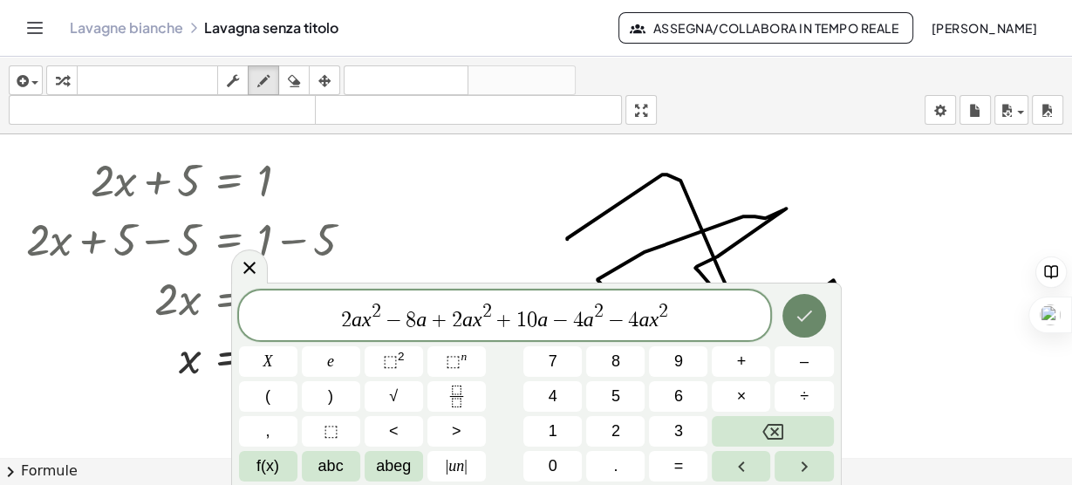
click at [800, 320] on icon "Fatto" at bounding box center [804, 315] width 21 height 21
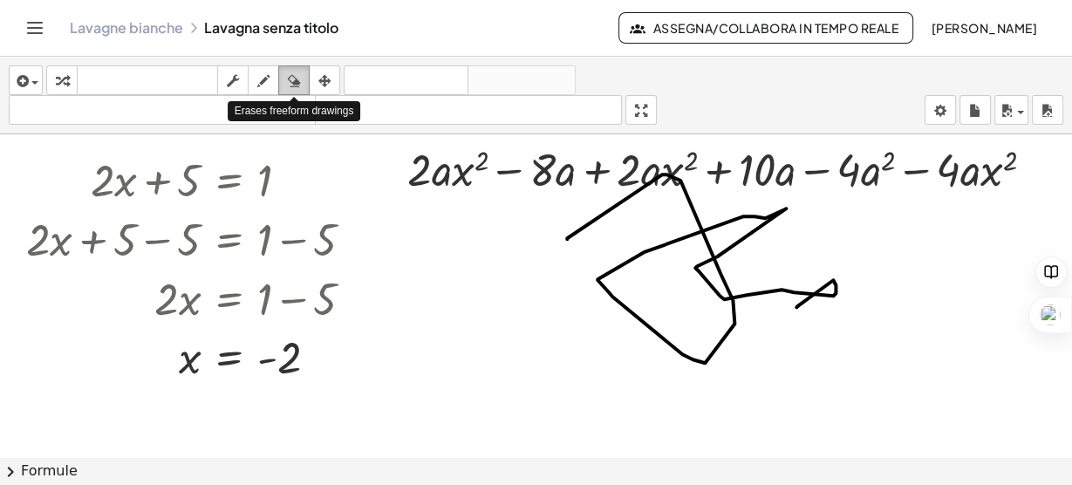
click at [298, 78] on icon "button" at bounding box center [294, 81] width 12 height 21
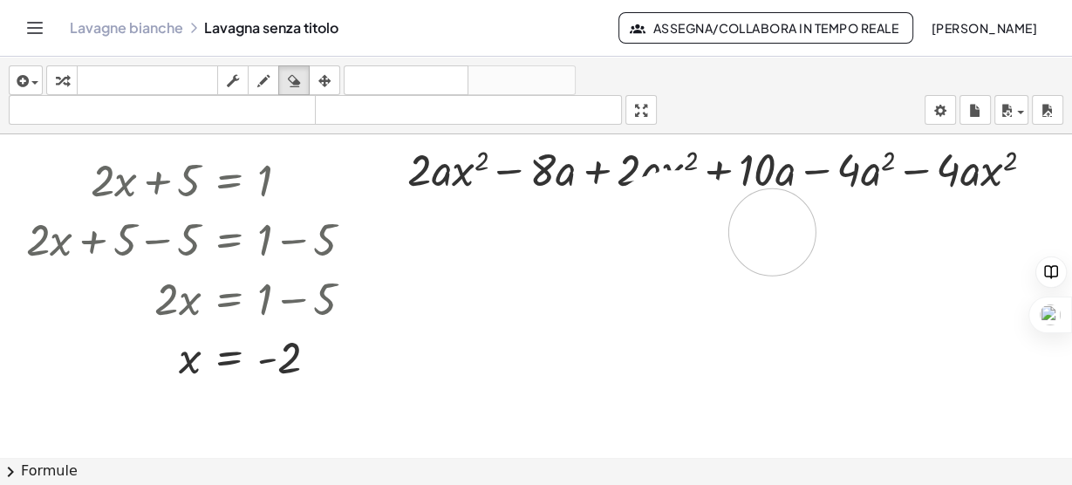
drag, startPoint x: 691, startPoint y: 277, endPoint x: 772, endPoint y: 230, distance: 93.8
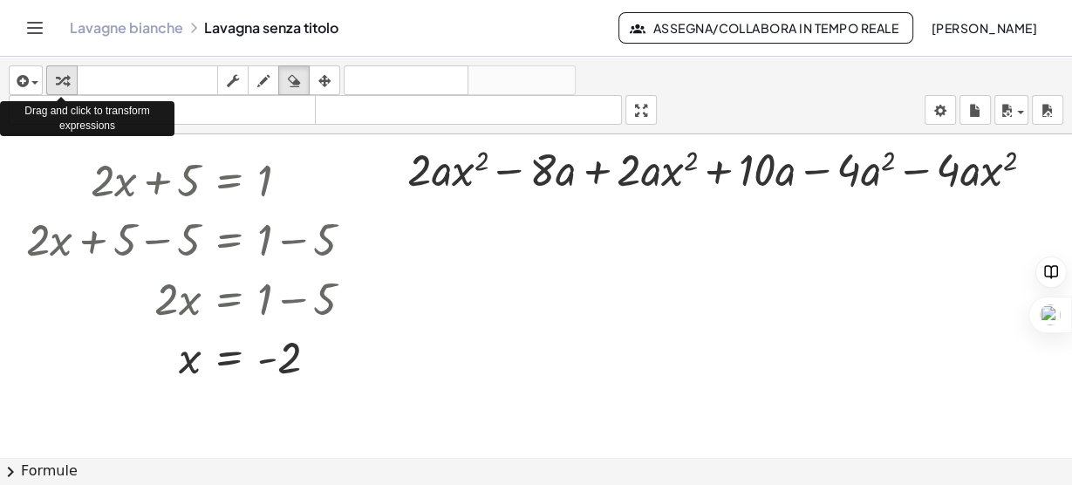
click at [63, 78] on icon "button" at bounding box center [62, 81] width 12 height 21
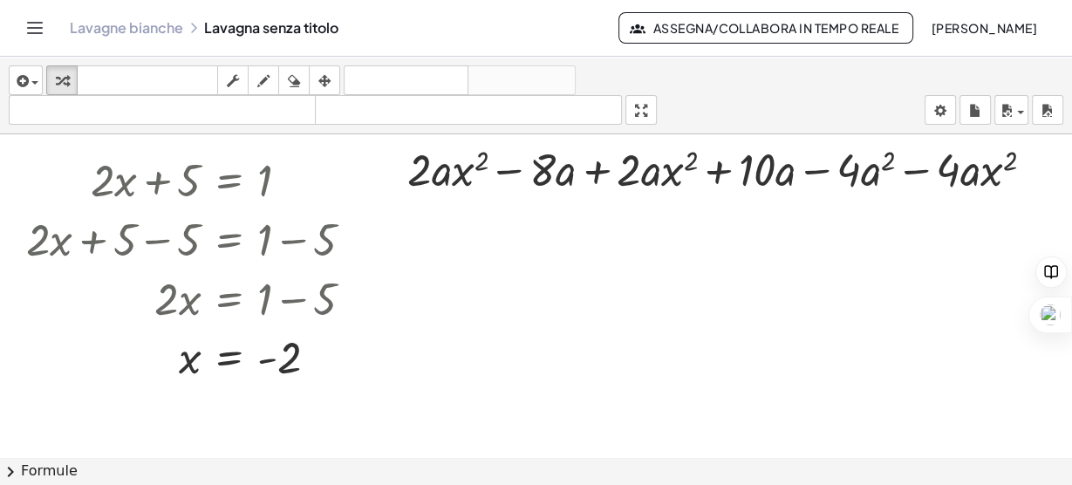
click at [21, 462] on font "Formule" at bounding box center [49, 470] width 57 height 17
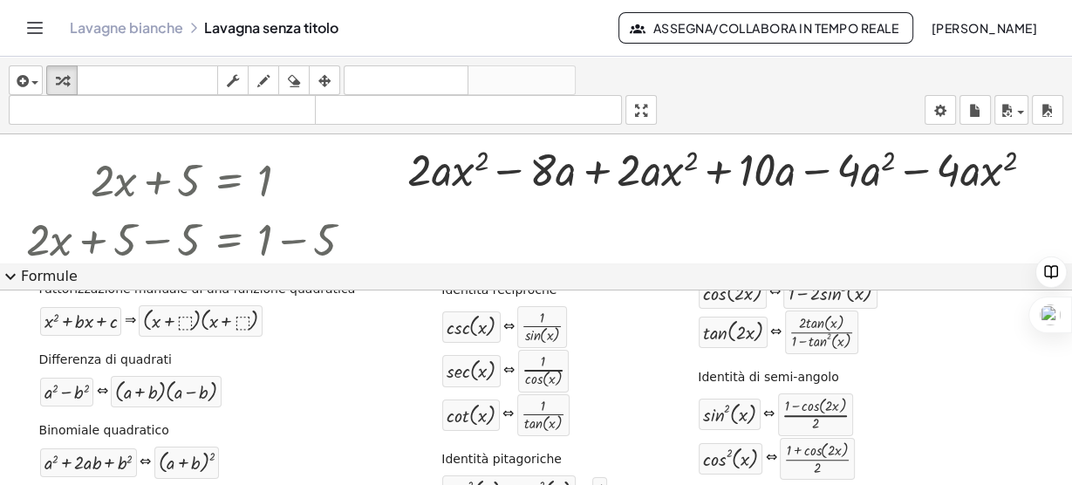
scroll to position [181, 0]
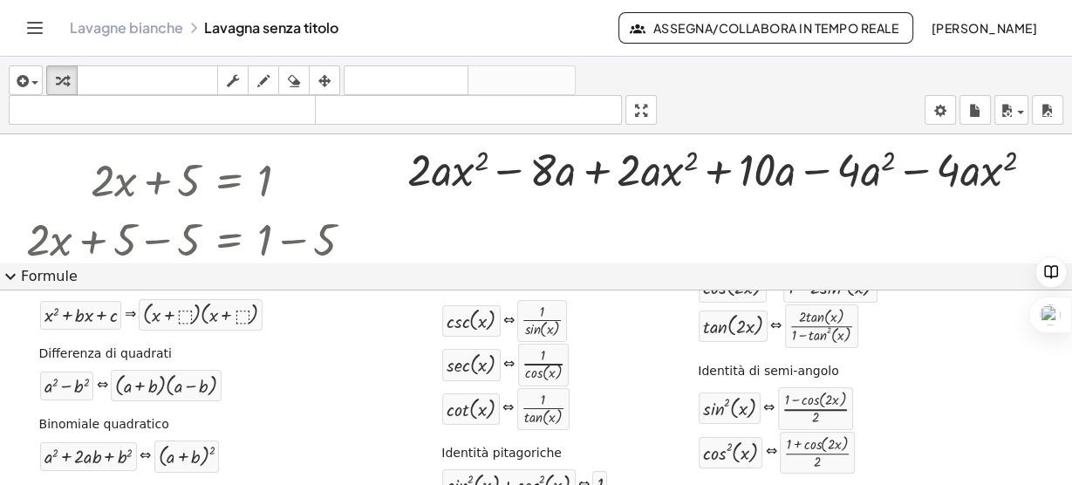
click at [23, 278] on font "Formule" at bounding box center [49, 276] width 57 height 17
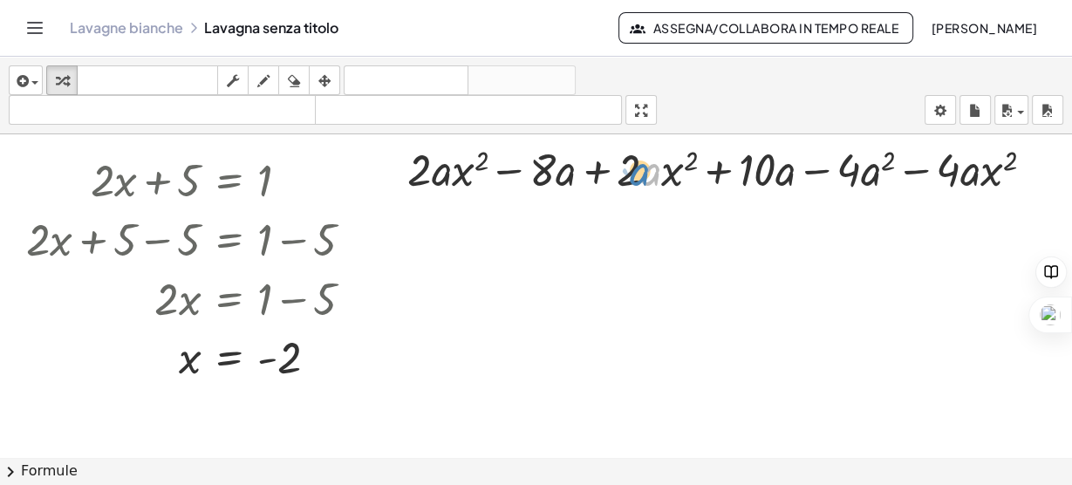
click at [643, 170] on div at bounding box center [728, 168] width 658 height 59
drag, startPoint x: 624, startPoint y: 179, endPoint x: 507, endPoint y: 188, distance: 117.3
click at [507, 188] on div at bounding box center [728, 168] width 658 height 59
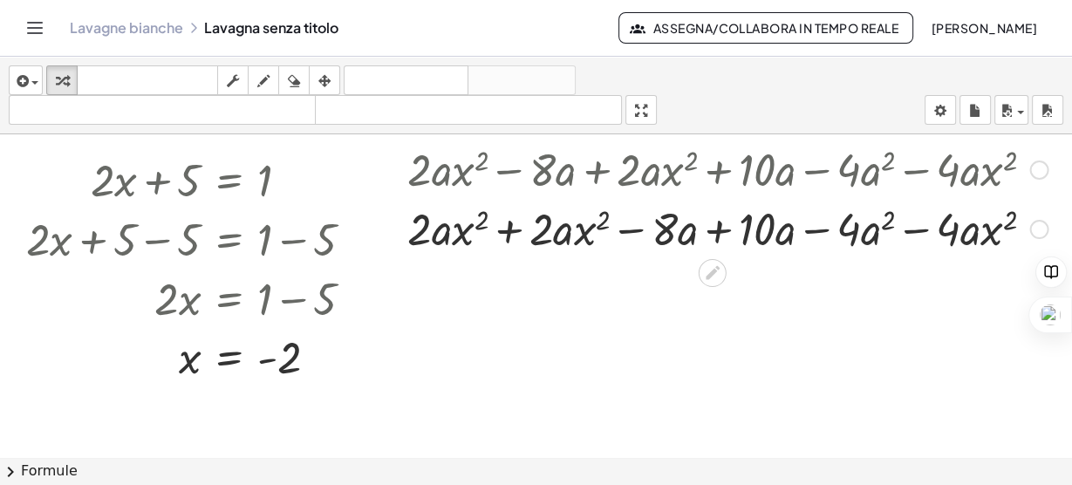
click at [505, 230] on div at bounding box center [728, 227] width 658 height 59
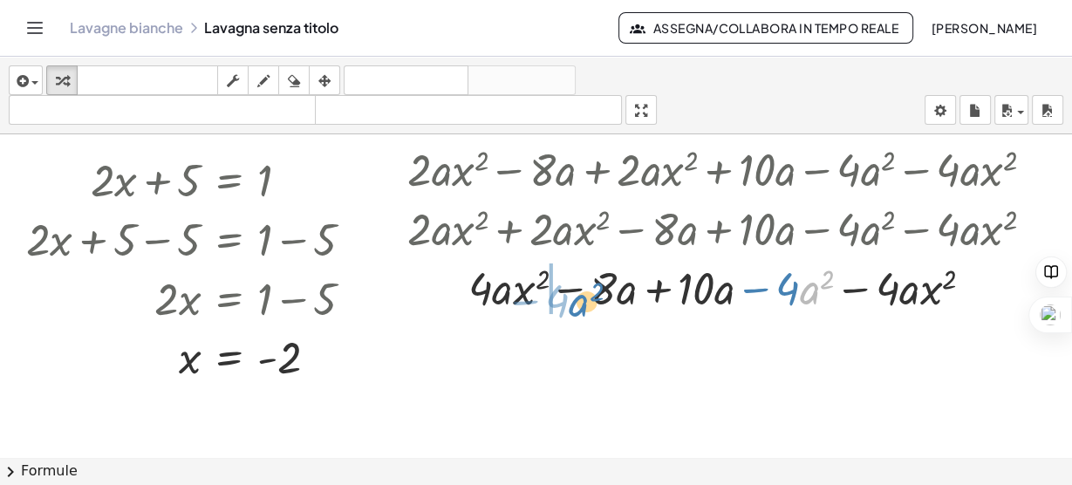
drag, startPoint x: 809, startPoint y: 290, endPoint x: 579, endPoint y: 303, distance: 230.6
click at [579, 303] on div at bounding box center [728, 286] width 658 height 59
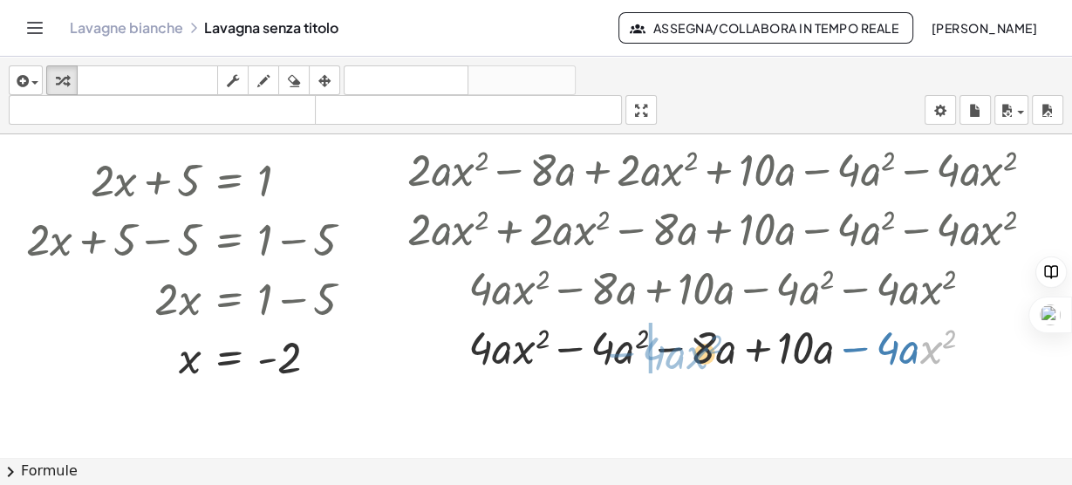
drag, startPoint x: 922, startPoint y: 345, endPoint x: 687, endPoint y: 358, distance: 234.9
click at [687, 358] on div at bounding box center [728, 346] width 658 height 59
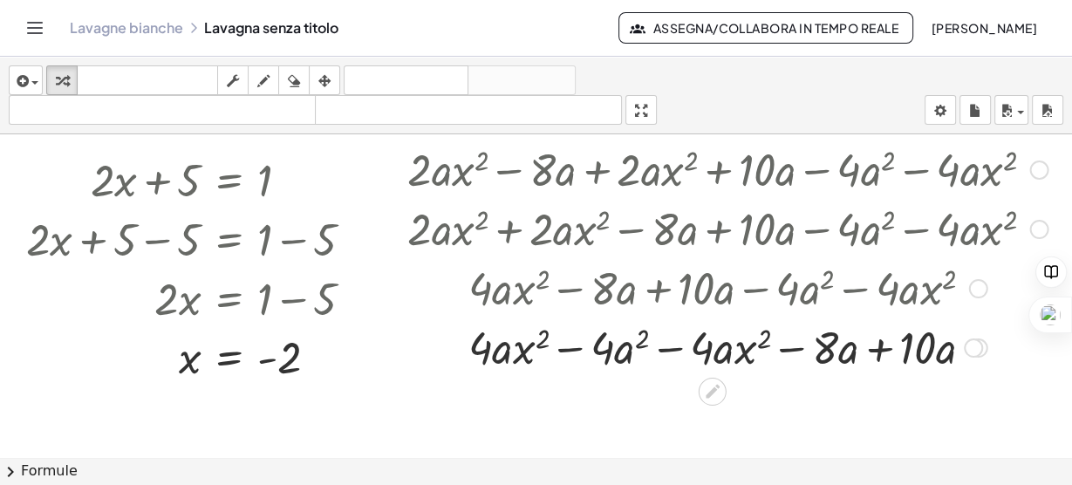
click at [574, 349] on div at bounding box center [728, 346] width 658 height 59
drag, startPoint x: 682, startPoint y: 344, endPoint x: 577, endPoint y: 342, distance: 104.7
click at [577, 342] on div at bounding box center [728, 346] width 658 height 59
drag, startPoint x: 686, startPoint y: 351, endPoint x: 495, endPoint y: 350, distance: 191.0
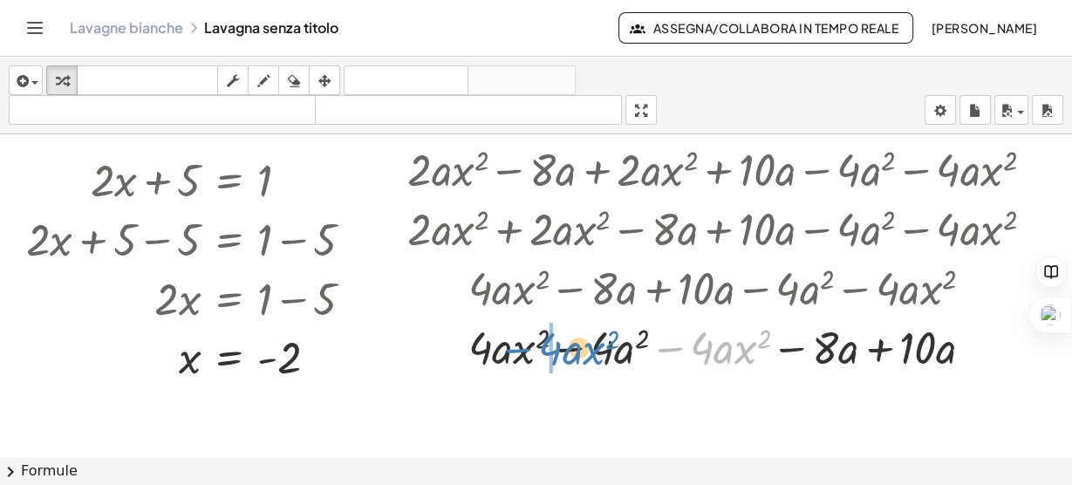
click at [495, 350] on div at bounding box center [728, 346] width 658 height 59
click at [569, 345] on div at bounding box center [728, 346] width 658 height 59
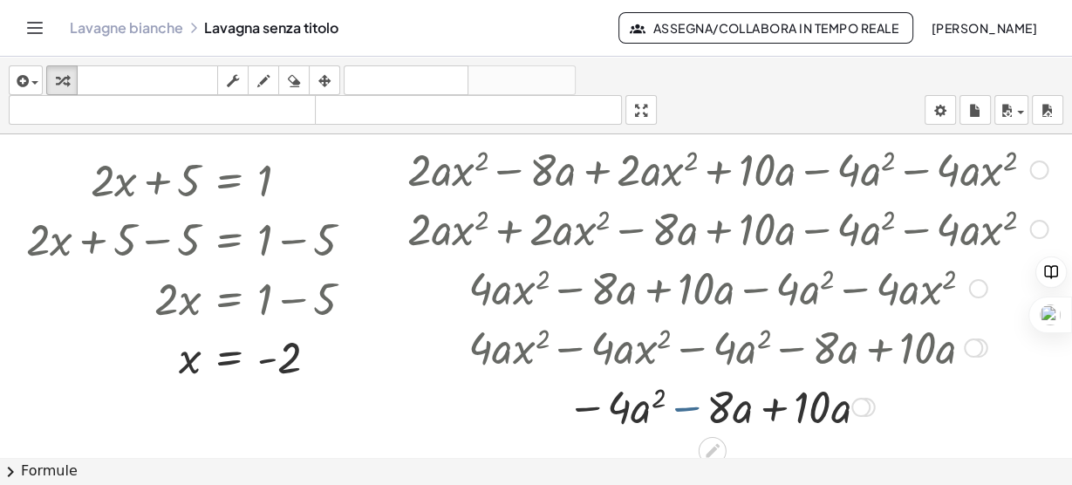
click at [684, 399] on div at bounding box center [728, 405] width 658 height 59
click at [788, 409] on div at bounding box center [728, 405] width 658 height 59
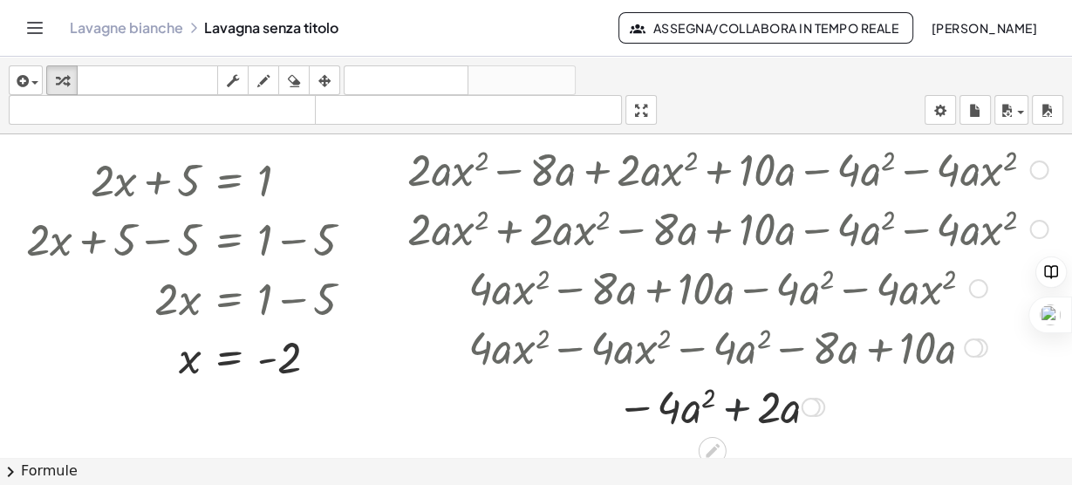
click at [721, 400] on div at bounding box center [728, 405] width 658 height 59
click at [727, 400] on div at bounding box center [728, 405] width 658 height 59
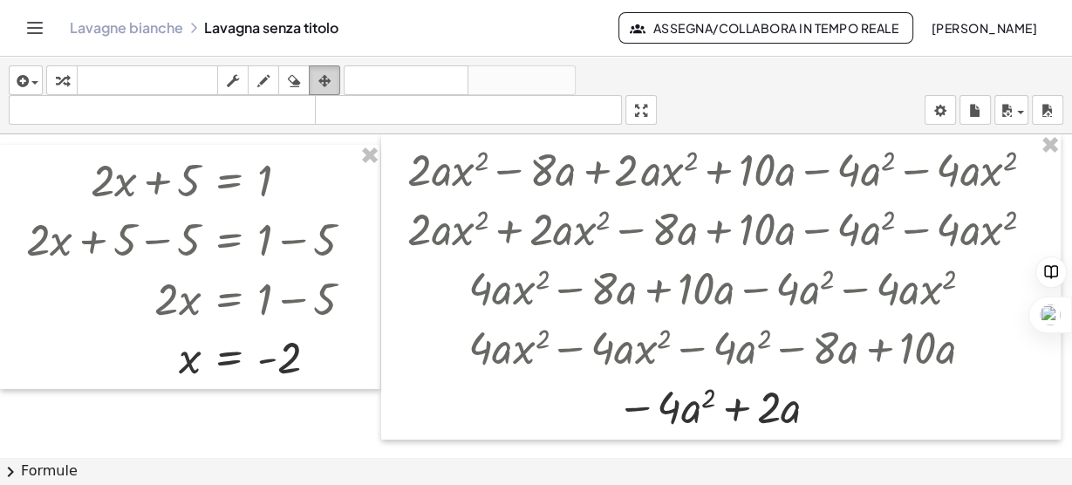
click at [334, 86] on div "button" at bounding box center [324, 80] width 23 height 21
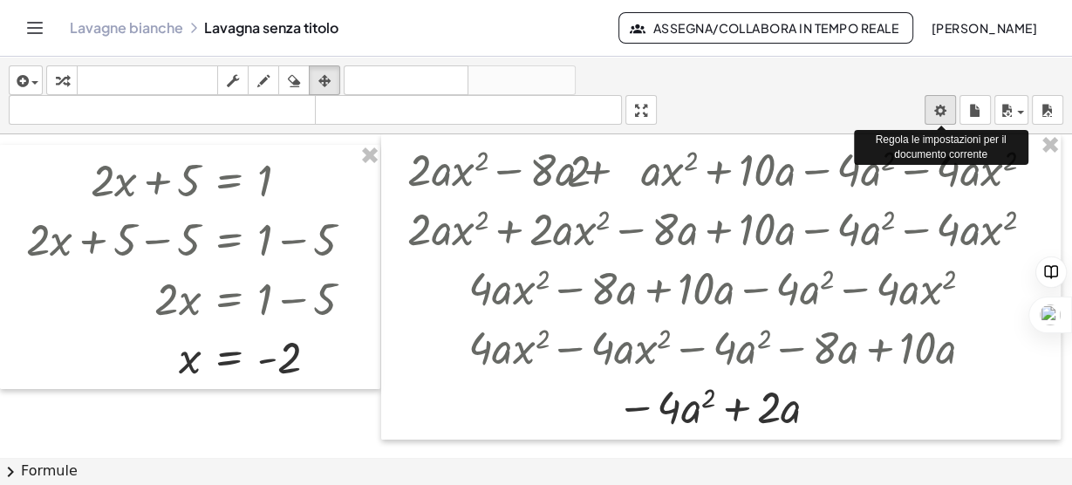
click at [949, 111] on body "Attività matematiche comprensibili Per iniziare Banca delle attività Lavoro ass…" at bounding box center [536, 242] width 1072 height 485
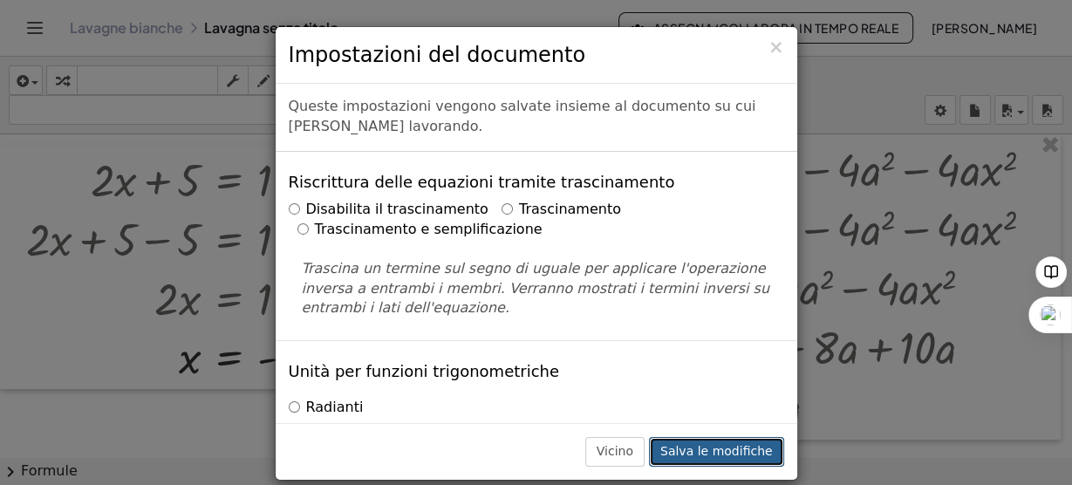
click at [714, 454] on font "Salva le modifiche" at bounding box center [716, 451] width 113 height 14
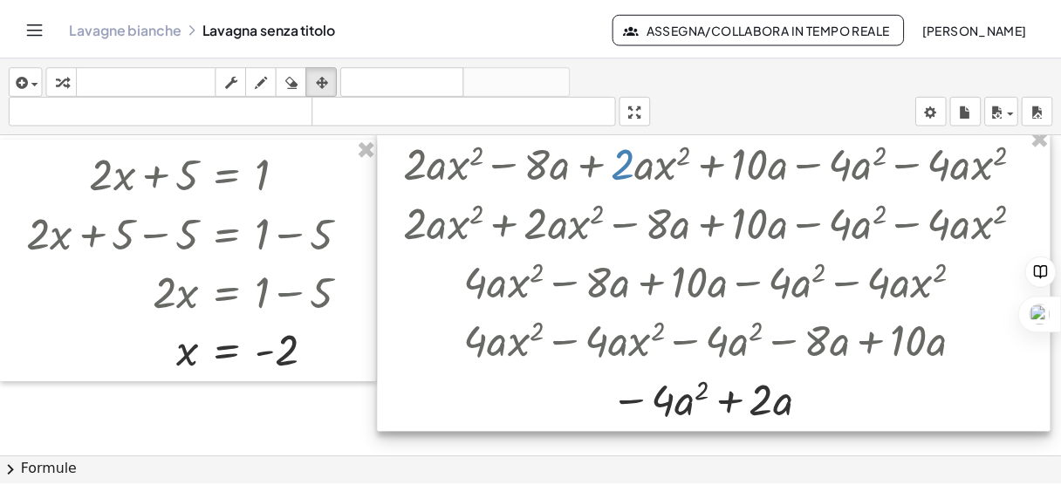
scroll to position [0, 0]
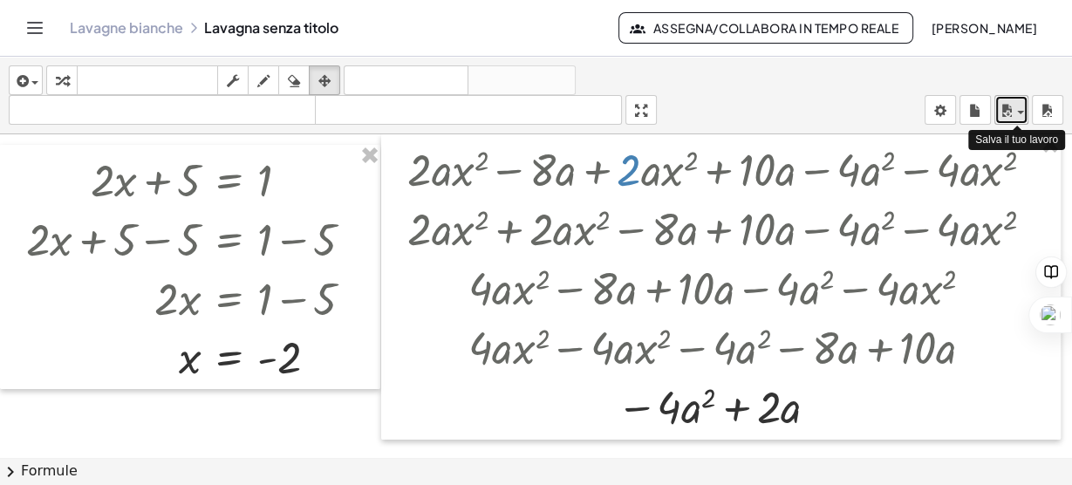
click at [1011, 111] on icon "button" at bounding box center [1007, 110] width 16 height 21
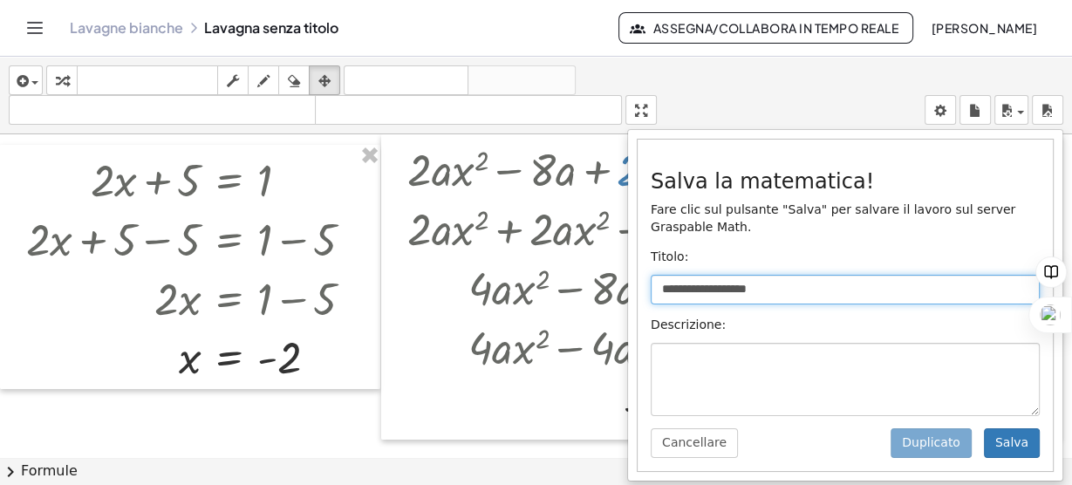
click at [809, 282] on input "**********" at bounding box center [845, 290] width 389 height 30
type input "*"
click at [809, 282] on input "text" at bounding box center [845, 290] width 389 height 30
click at [809, 282] on input "*" at bounding box center [845, 290] width 389 height 30
type input "**********"
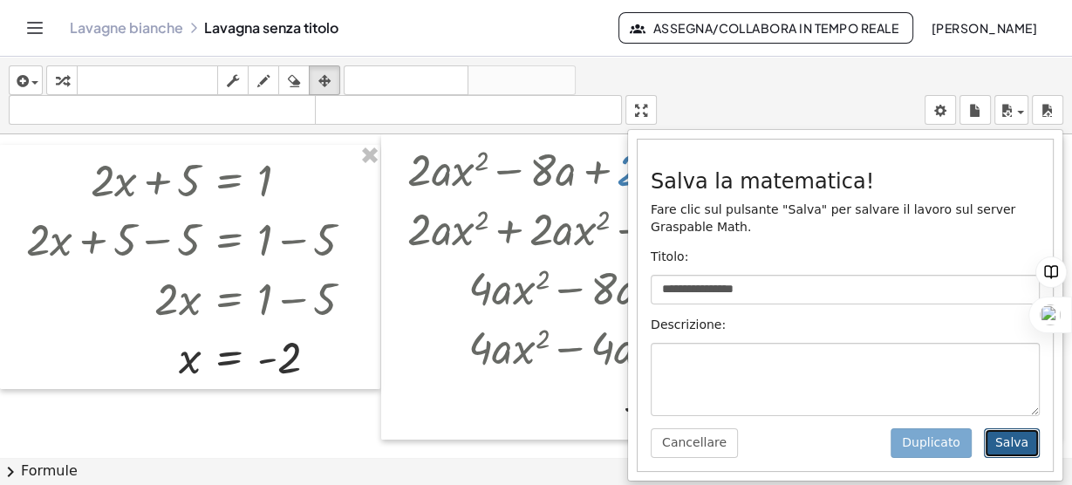
click at [1004, 444] on font "Salva" at bounding box center [1011, 442] width 33 height 14
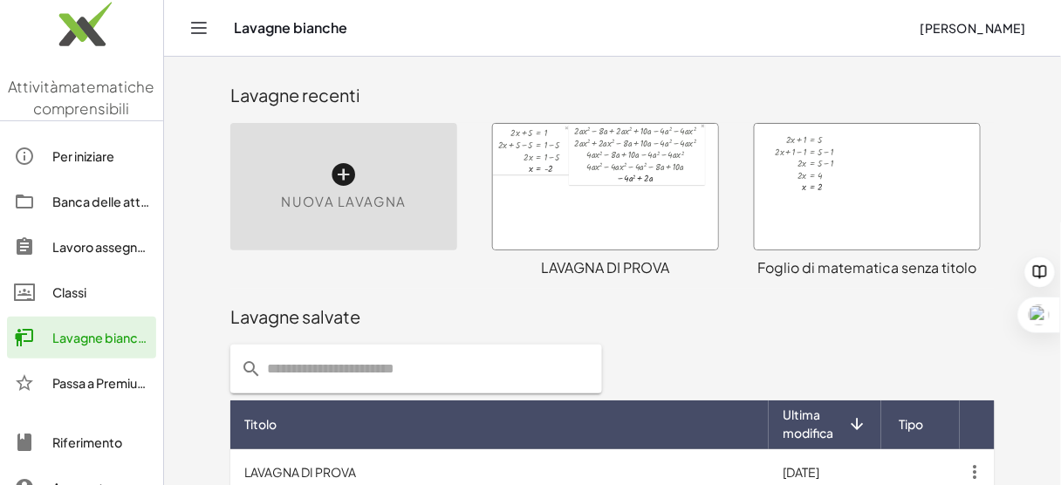
click at [344, 161] on icon at bounding box center [344, 174] width 28 height 28
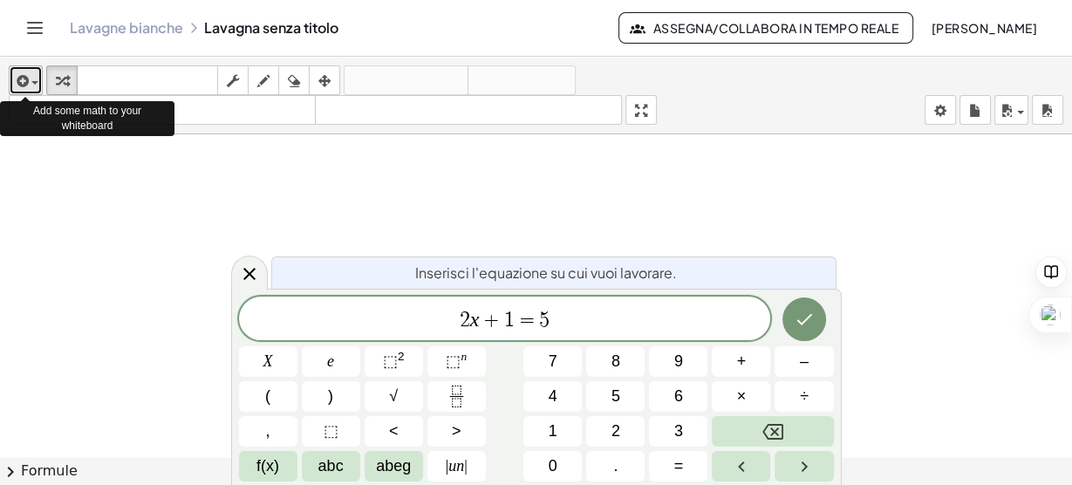
click at [23, 82] on icon "button" at bounding box center [21, 81] width 16 height 21
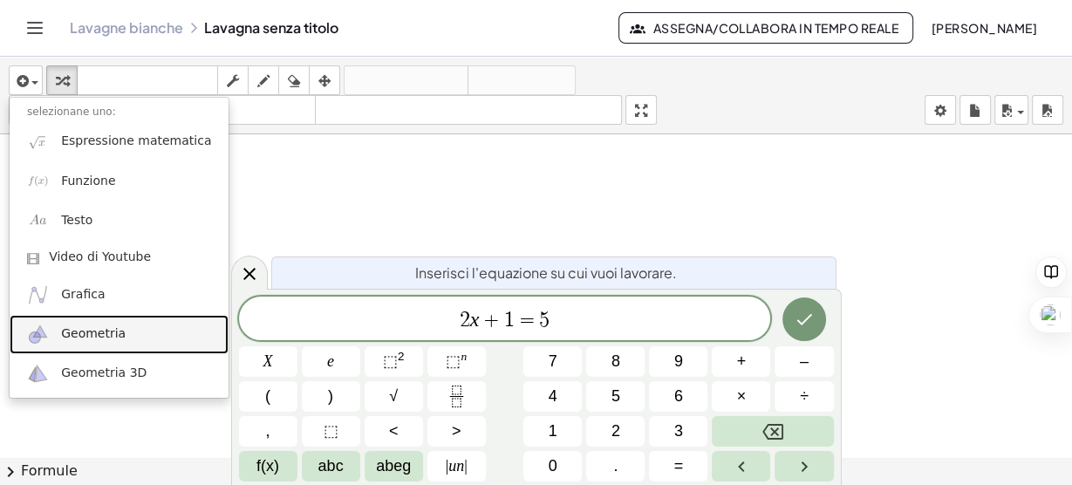
click at [112, 338] on font "Geometria" at bounding box center [93, 333] width 65 height 14
